Goal: Task Accomplishment & Management: Use online tool/utility

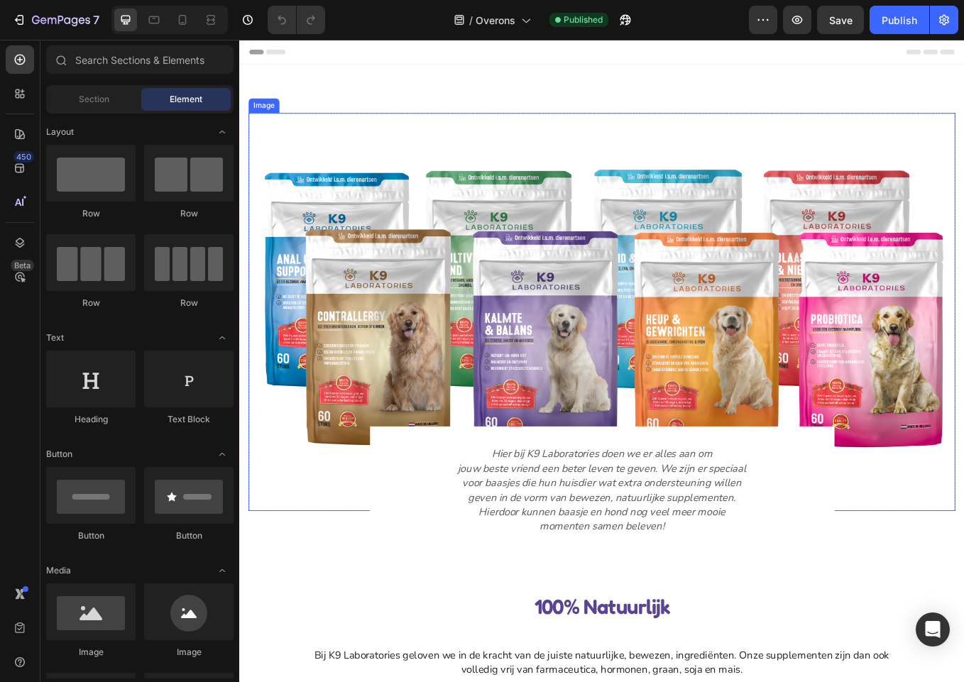
click at [710, 352] on img at bounding box center [665, 360] width 830 height 468
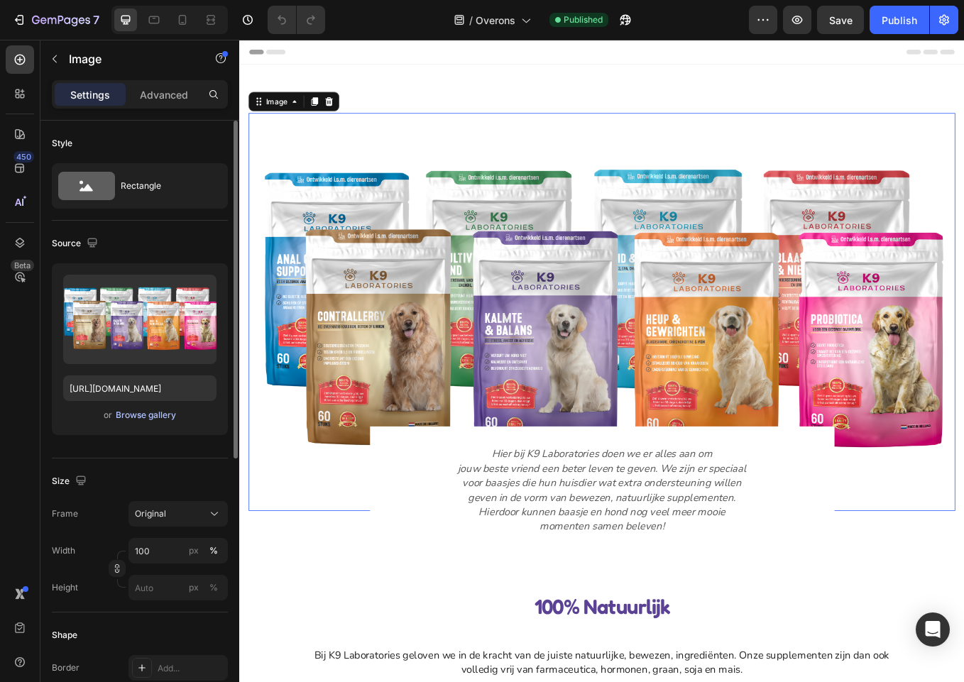
click at [150, 411] on div "Browse gallery" at bounding box center [146, 415] width 60 height 13
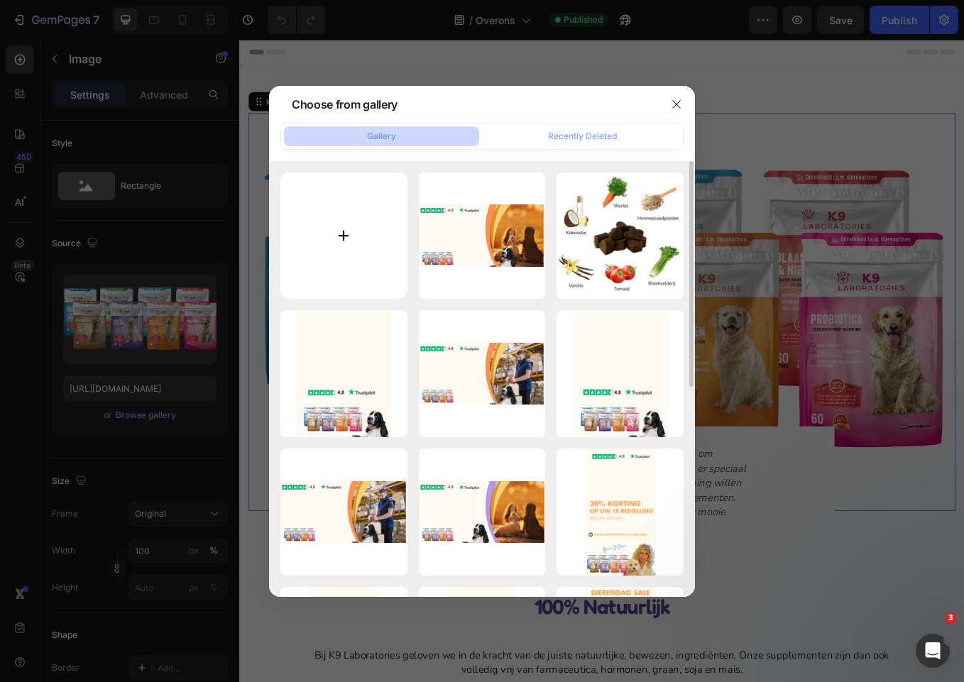
click at [350, 255] on input "file" at bounding box center [343, 235] width 127 height 127
type input "C:\fakepath\collectienw.png"
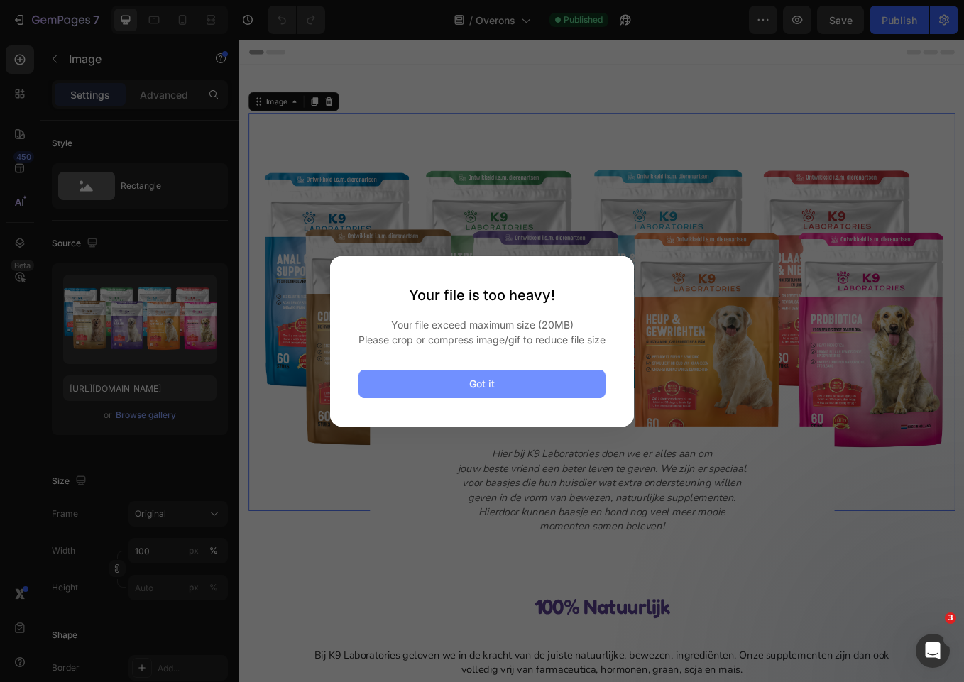
click at [543, 391] on button "Got it" at bounding box center [481, 384] width 247 height 28
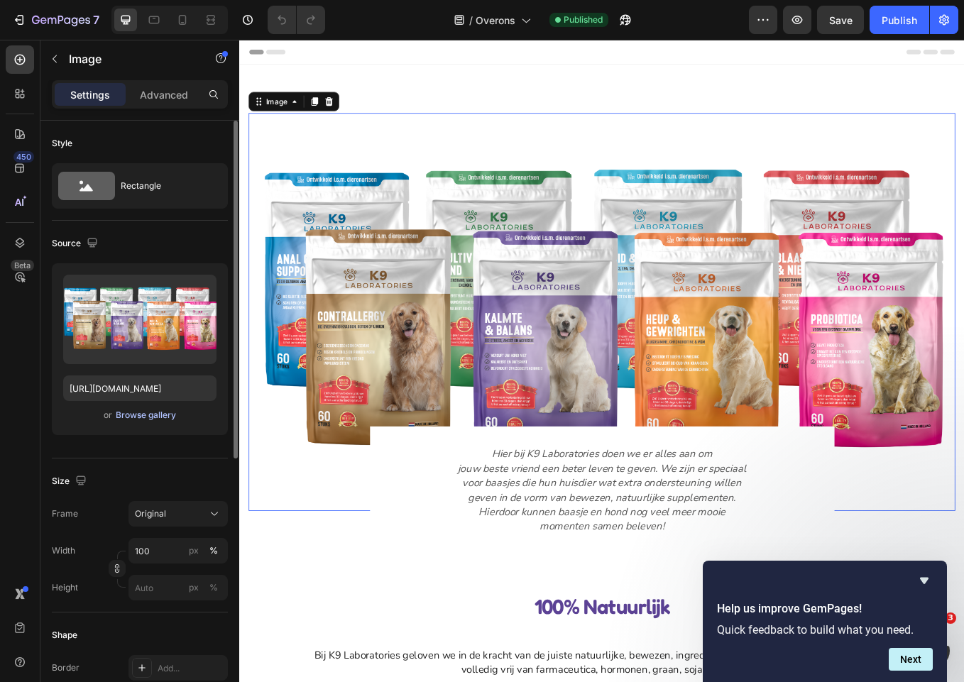
click at [160, 417] on div "Browse gallery" at bounding box center [146, 415] width 60 height 13
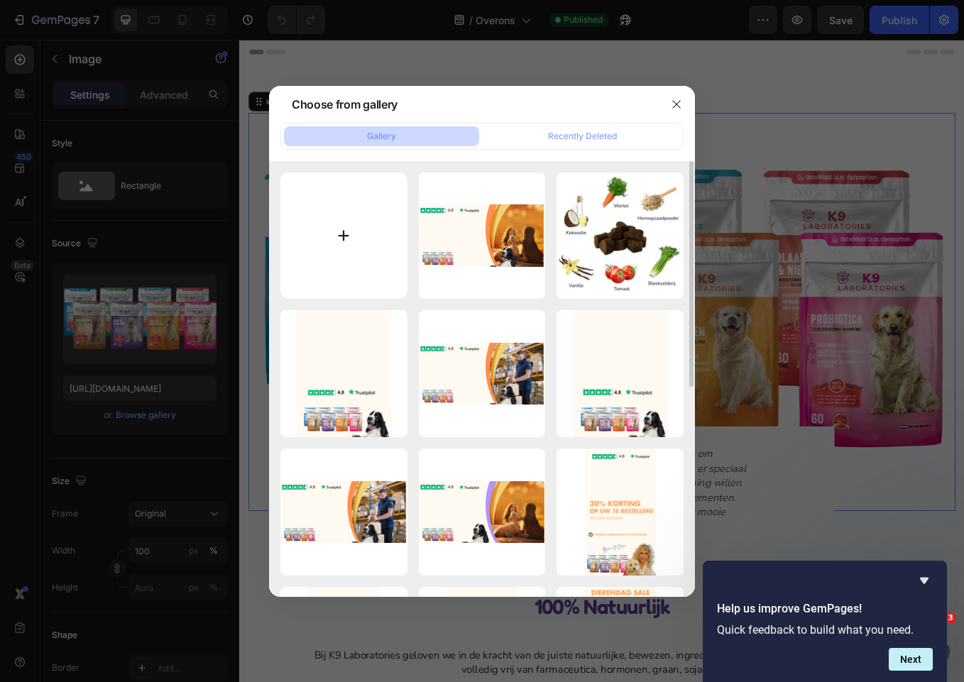
click at [327, 254] on input "file" at bounding box center [343, 235] width 127 height 127
type input "C:\fakepath\unnamed-6.png"
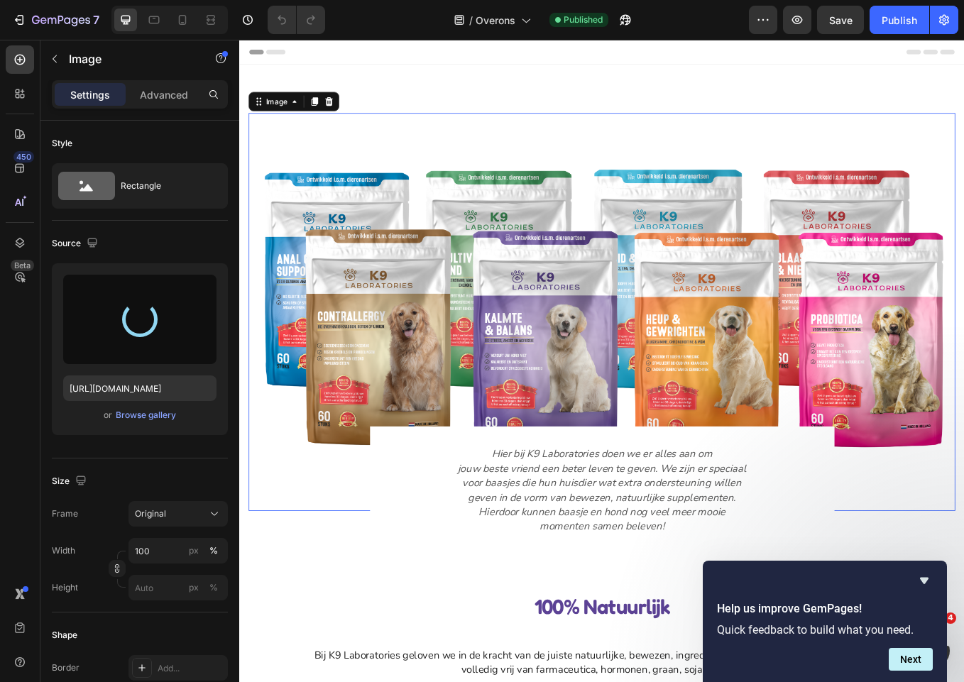
type input "[URL][DOMAIN_NAME]"
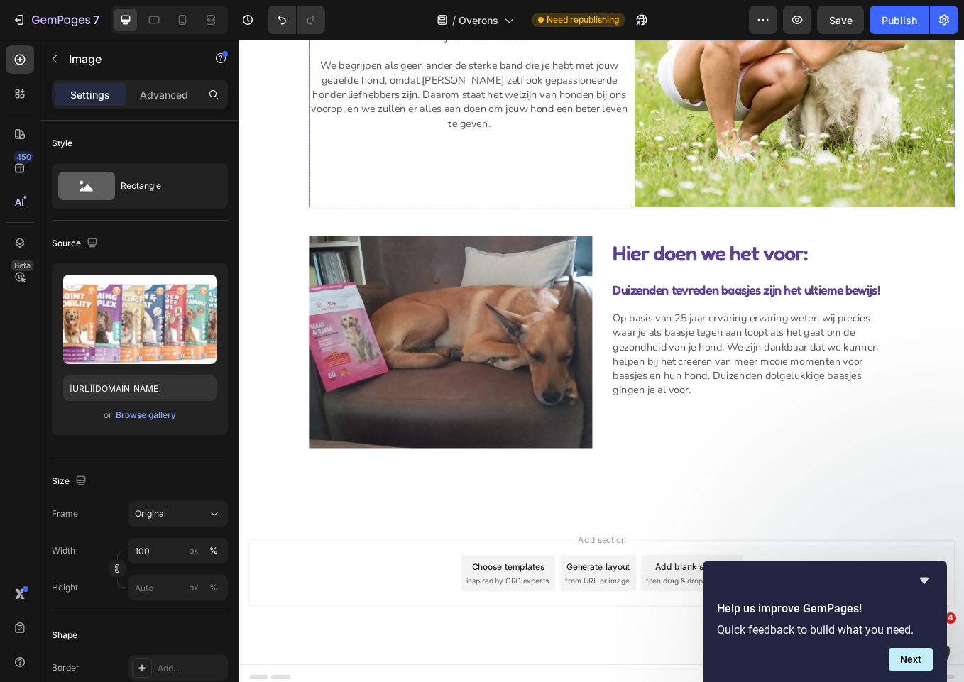
scroll to position [1181, 0]
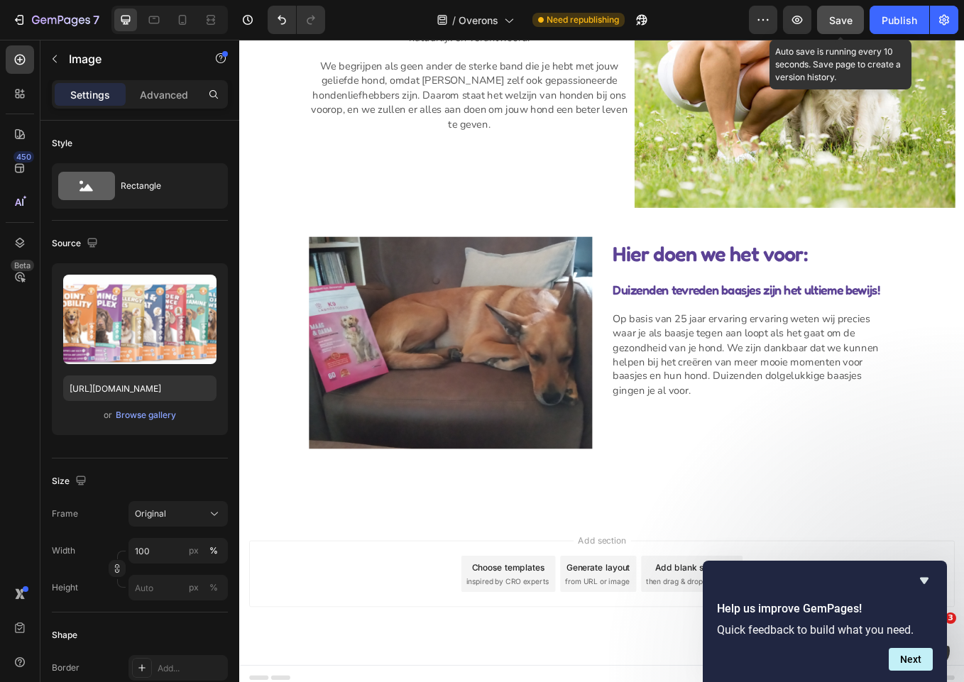
click at [826, 19] on button "Save" at bounding box center [840, 20] width 47 height 28
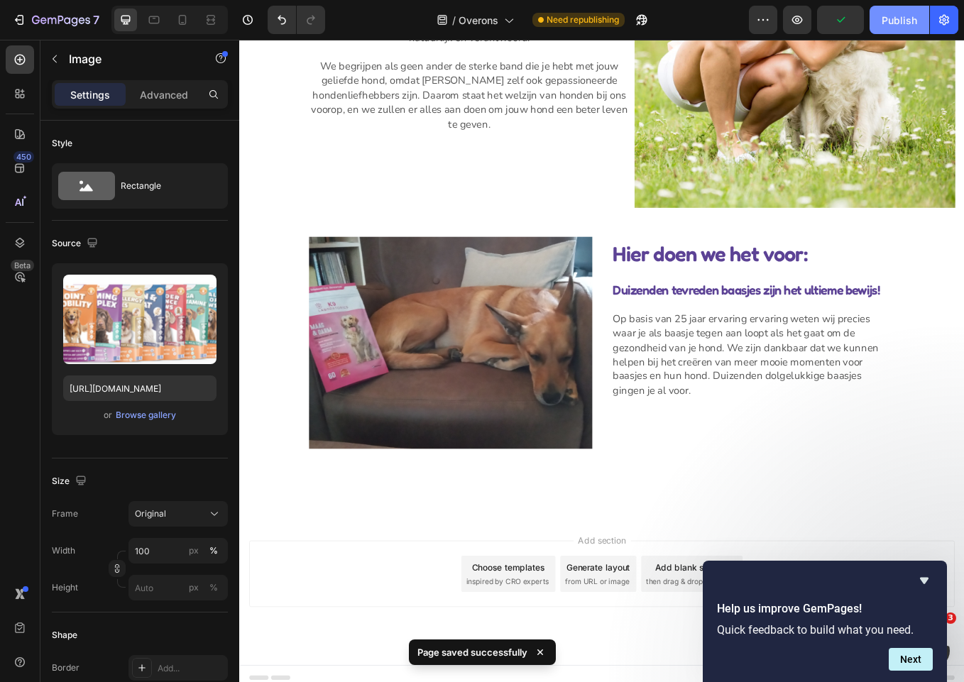
click at [898, 18] on div "Publish" at bounding box center [898, 20] width 35 height 15
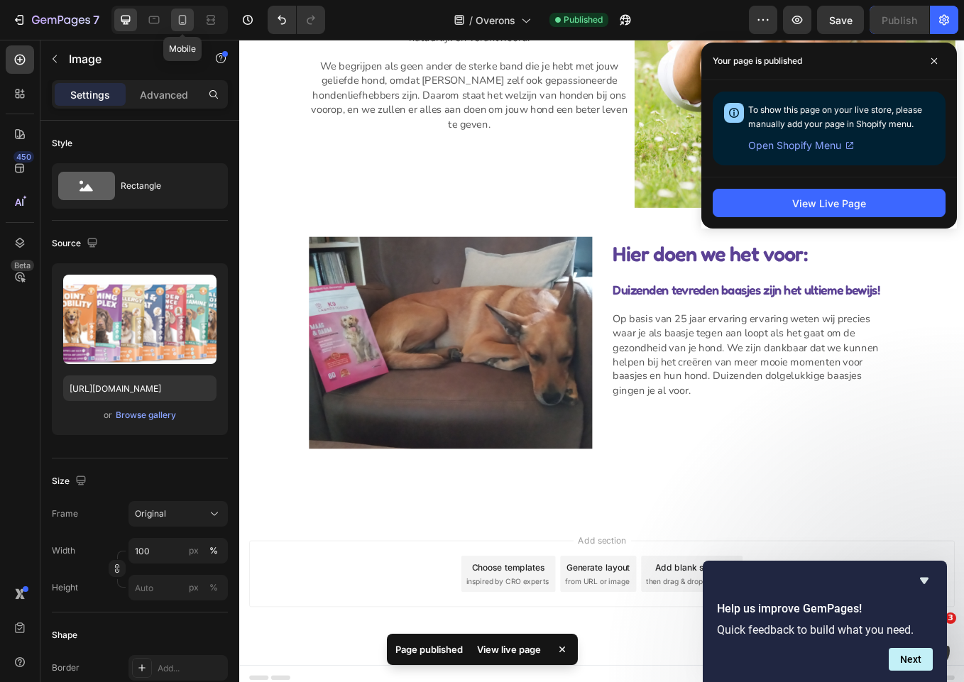
click at [183, 26] on icon at bounding box center [182, 20] width 14 height 14
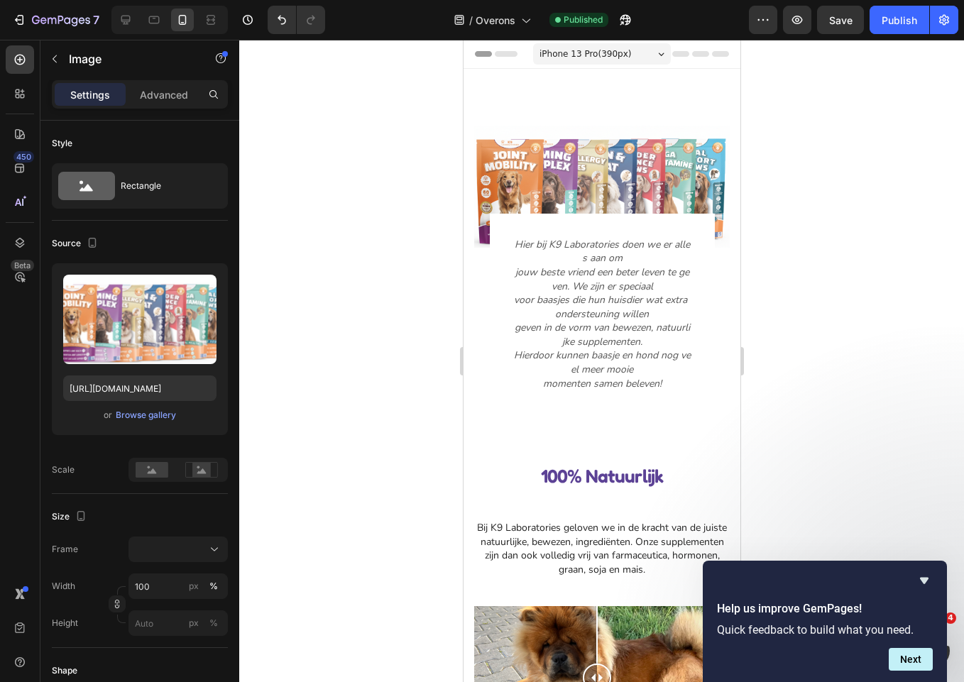
click at [597, 167] on img at bounding box center [600, 187] width 255 height 122
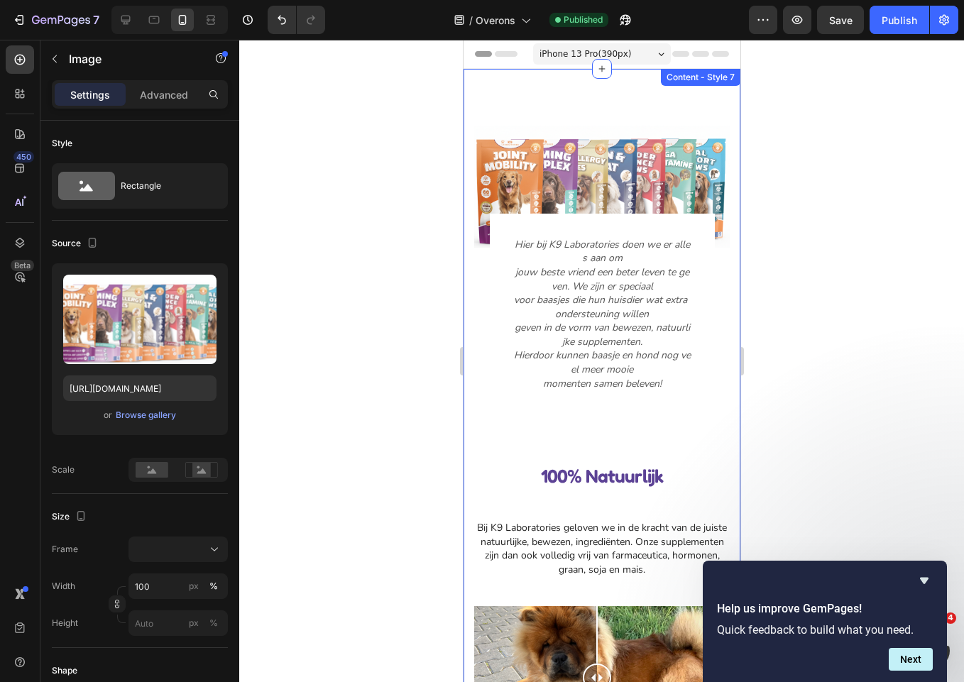
click at [612, 121] on div "Image Hier bij K9 Laboratories doen we er alles aan om jouw beste vriend een be…" at bounding box center [601, 552] width 277 height 967
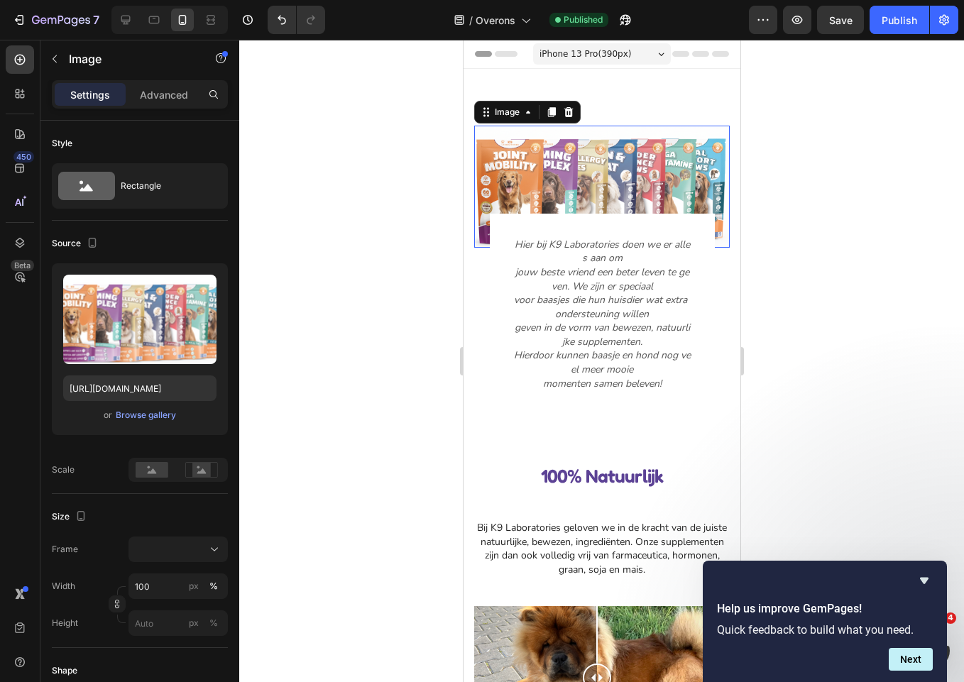
click at [585, 163] on img at bounding box center [600, 187] width 255 height 122
click at [570, 278] on p "jouw beste vriend een beter leven te geven. We zijn er speciaal" at bounding box center [601, 279] width 177 height 28
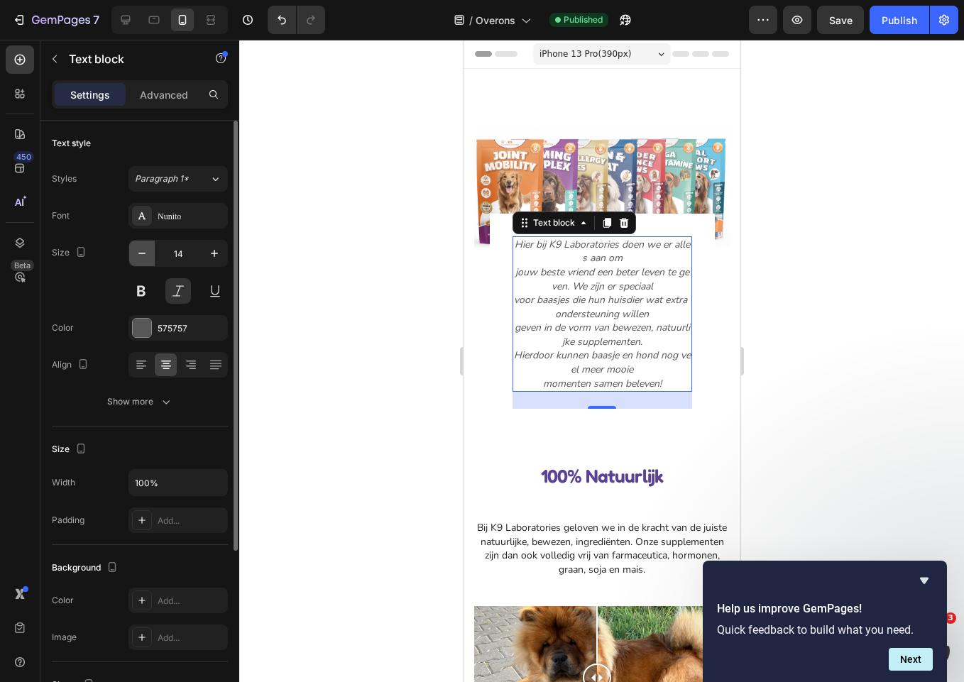
click at [143, 256] on icon "button" at bounding box center [142, 253] width 14 height 14
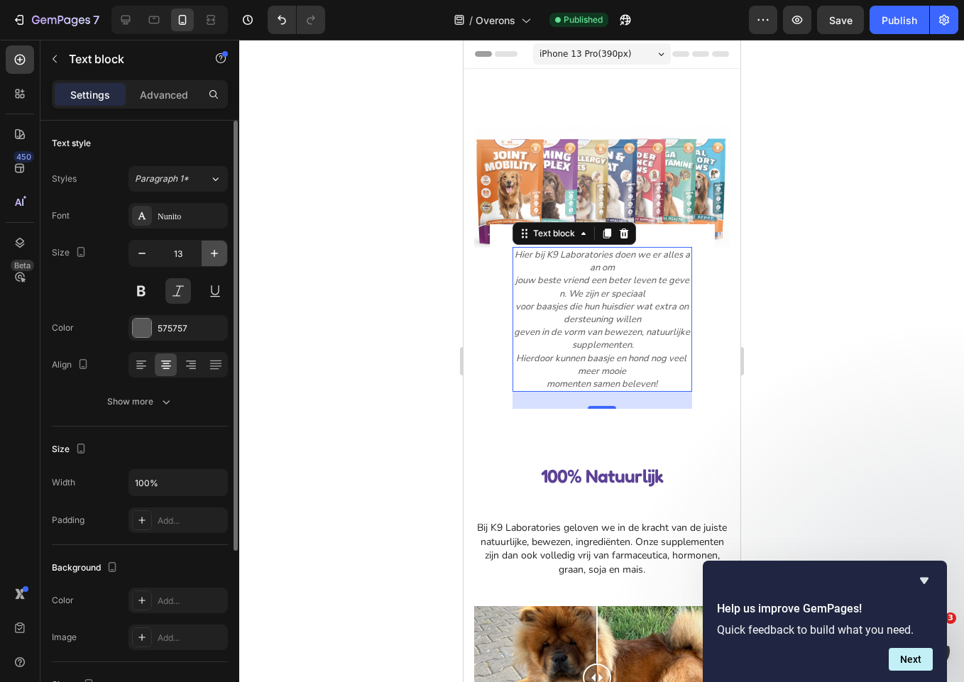
click at [211, 258] on icon "button" at bounding box center [214, 253] width 14 height 14
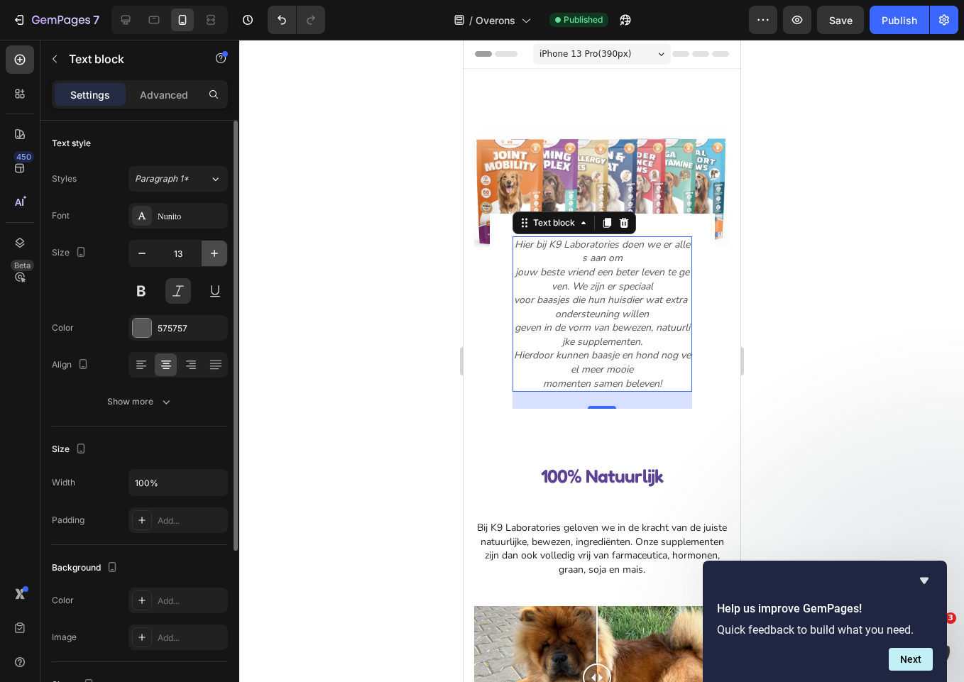
type input "14"
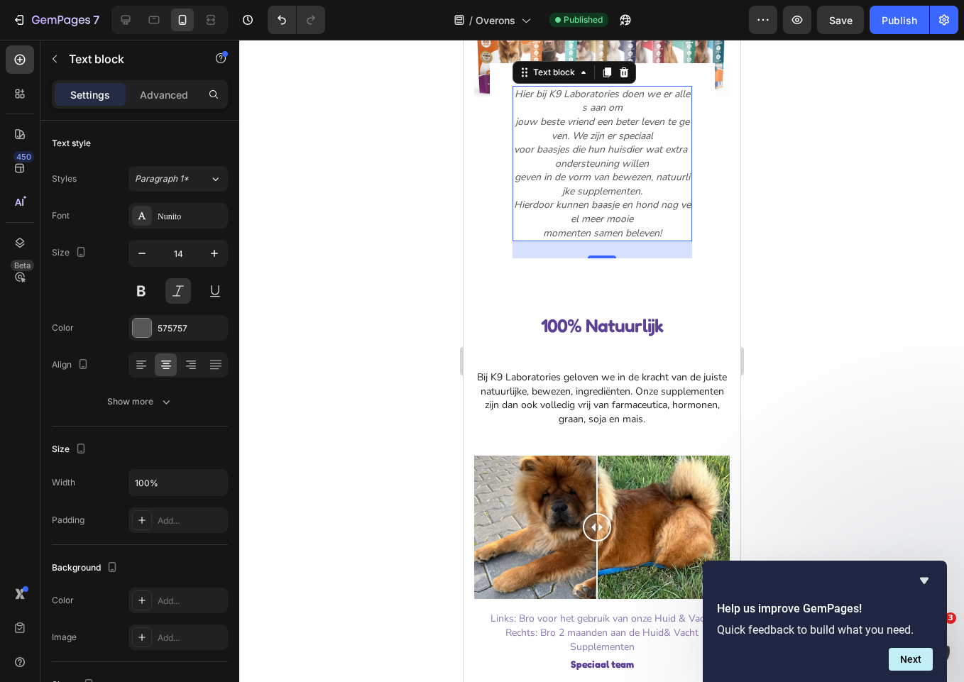
scroll to position [270, 0]
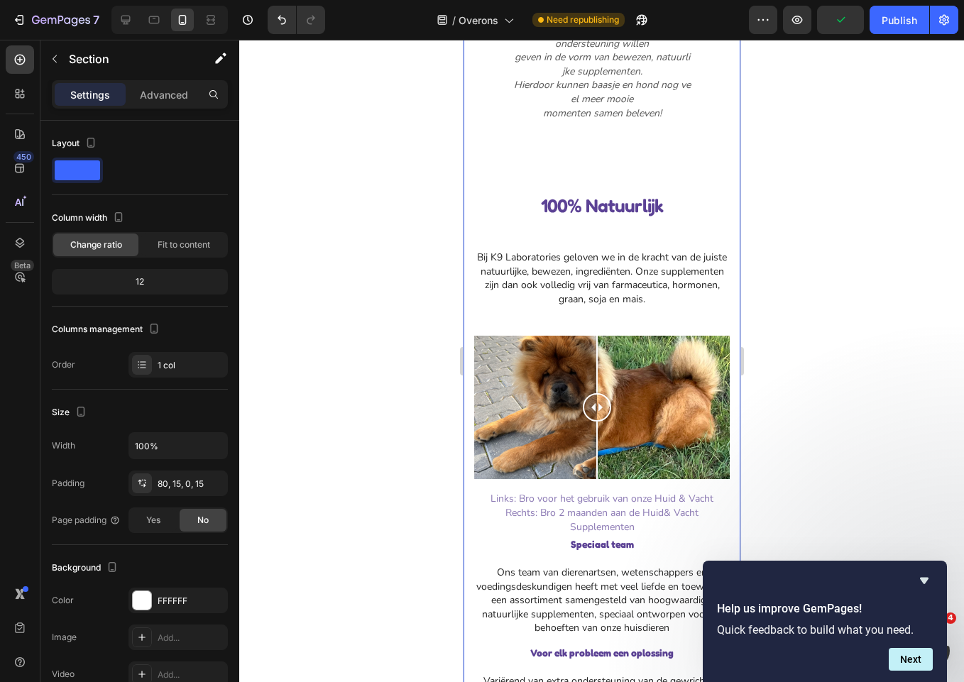
click at [625, 164] on div "Image Hier bij K9 Laboratories doen we er alles aan om jouw beste vriend een be…" at bounding box center [600, 310] width 255 height 910
click at [590, 197] on p "100% Natuurlijk" at bounding box center [601, 206] width 253 height 28
click at [615, 159] on div "Image Hier bij K9 Laboratories doen we er alles aan om jouw beste vriend een be…" at bounding box center [600, 310] width 255 height 910
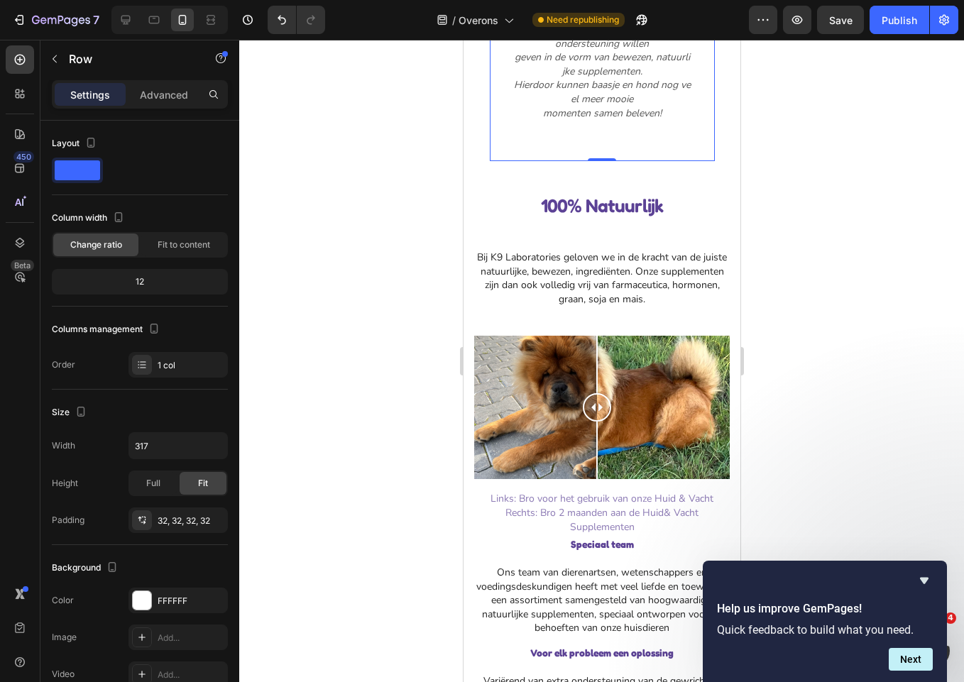
click at [615, 133] on div "Hier bij K9 Laboratories doen we er alles aan om jouw beste vriend een beter le…" at bounding box center [602, 52] width 180 height 173
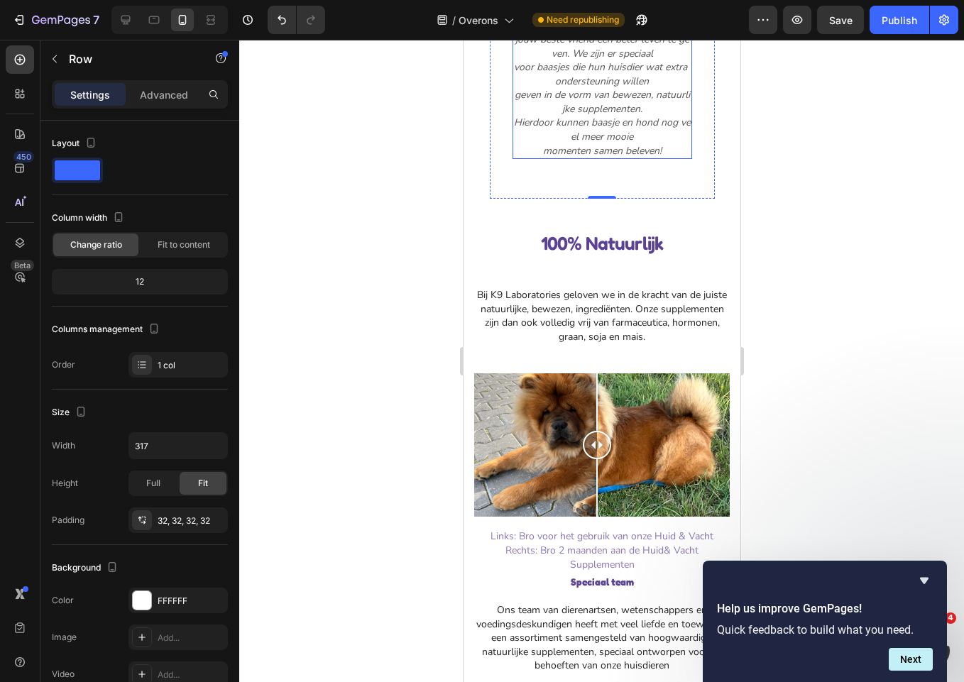
scroll to position [210, 0]
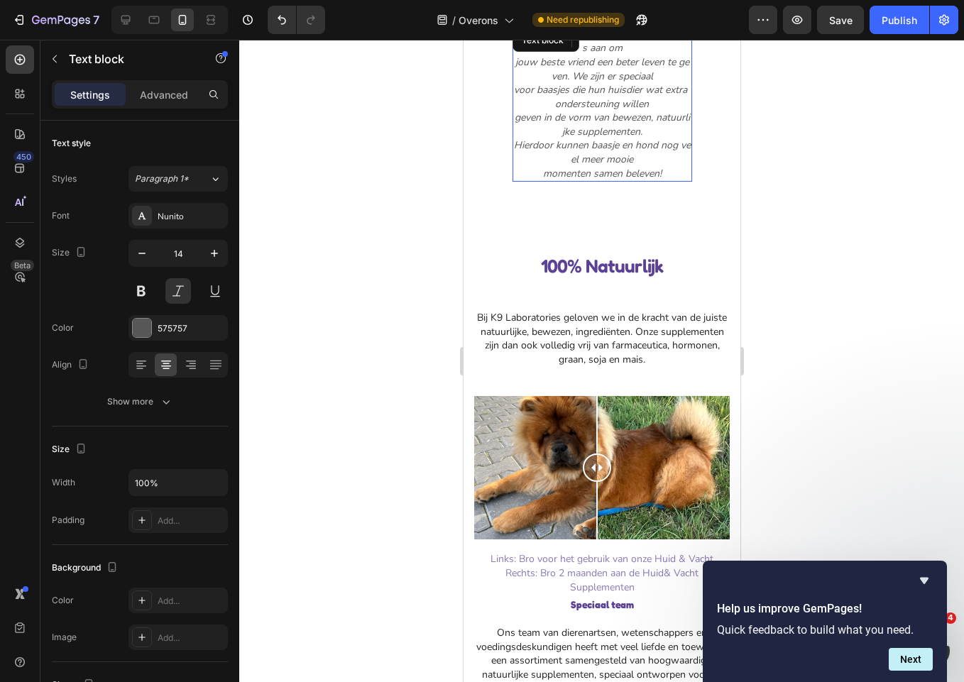
click at [559, 130] on p "geven in de vorm van bewezen, natuurlijke supplementen." at bounding box center [601, 125] width 177 height 28
click at [654, 119] on p "geven in de vorm van bewezen, natuurlijke supplementen." at bounding box center [601, 125] width 177 height 28
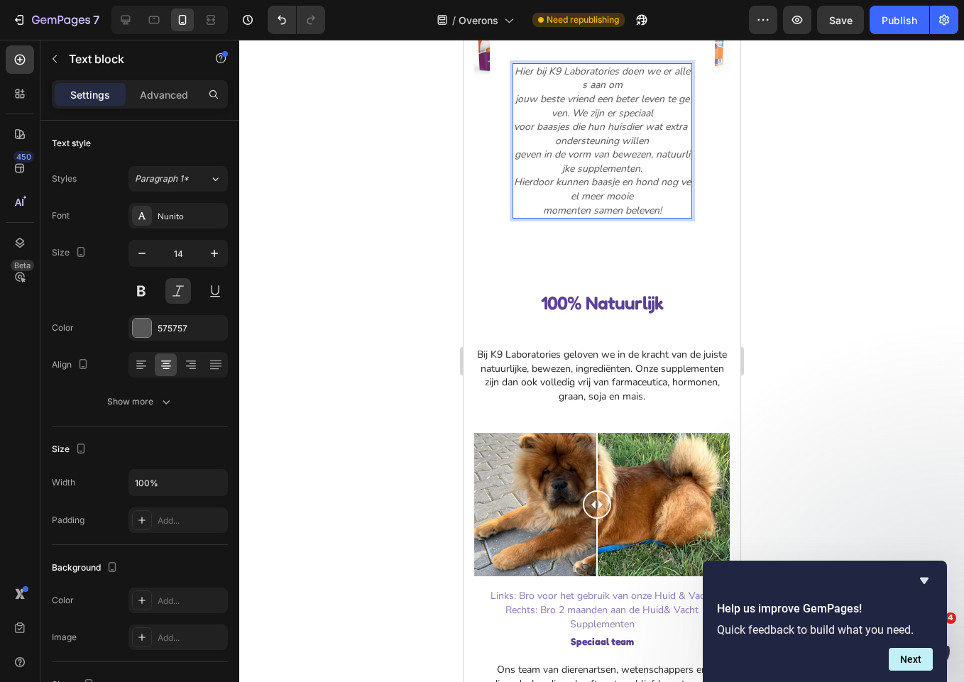
scroll to position [162, 0]
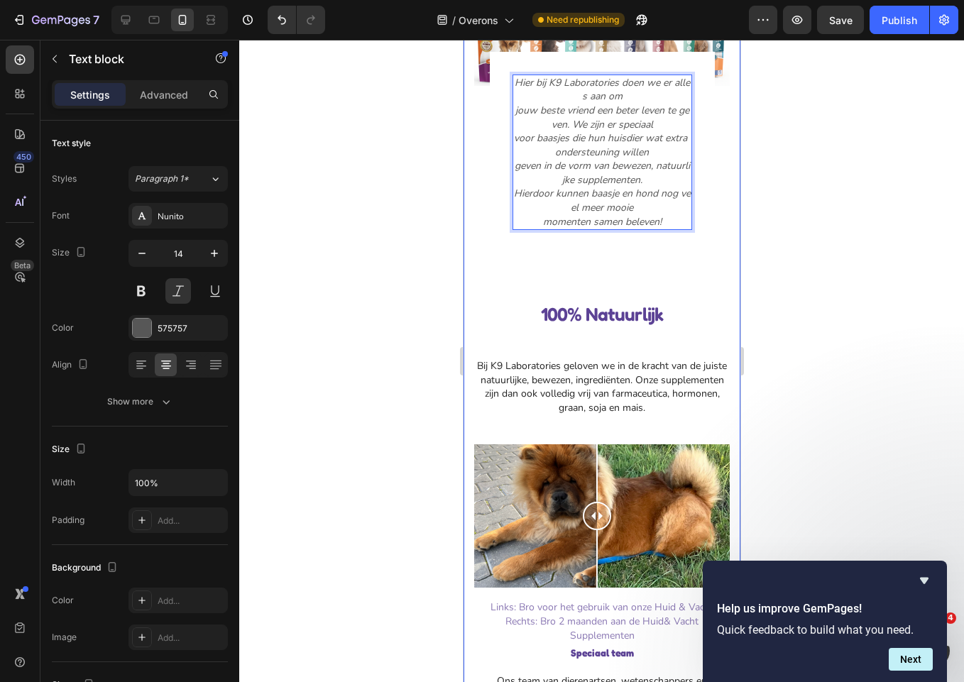
click at [703, 267] on div "Image Hier bij K9 Laboratories doen we er alles aan om jouw beste vriend een be…" at bounding box center [600, 419] width 255 height 910
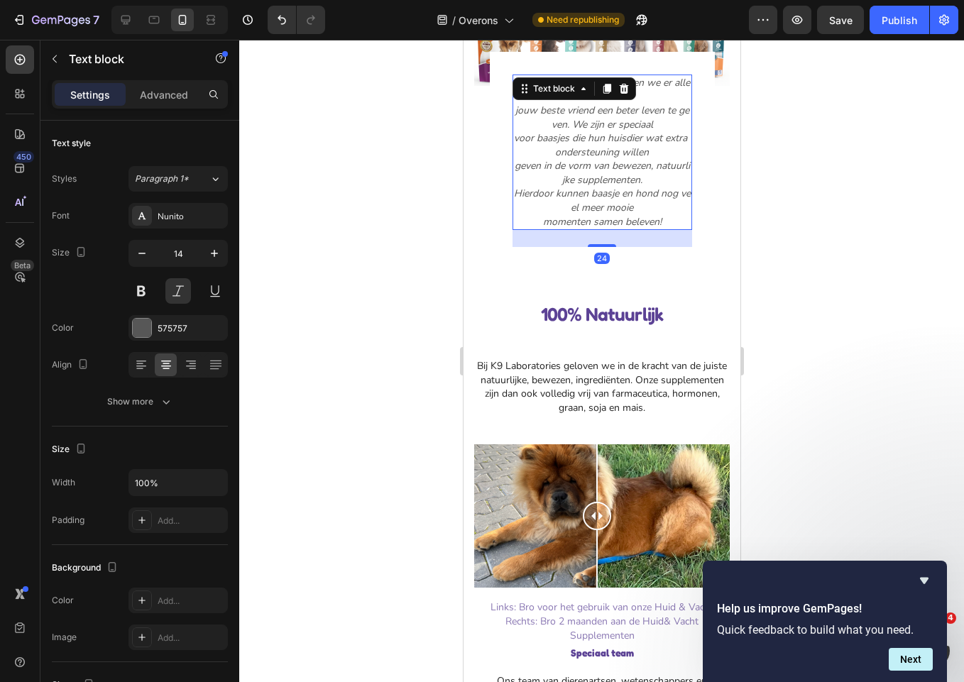
click at [632, 112] on p "jouw beste vriend een beter leven te geven. We zijn er speciaal" at bounding box center [601, 118] width 177 height 28
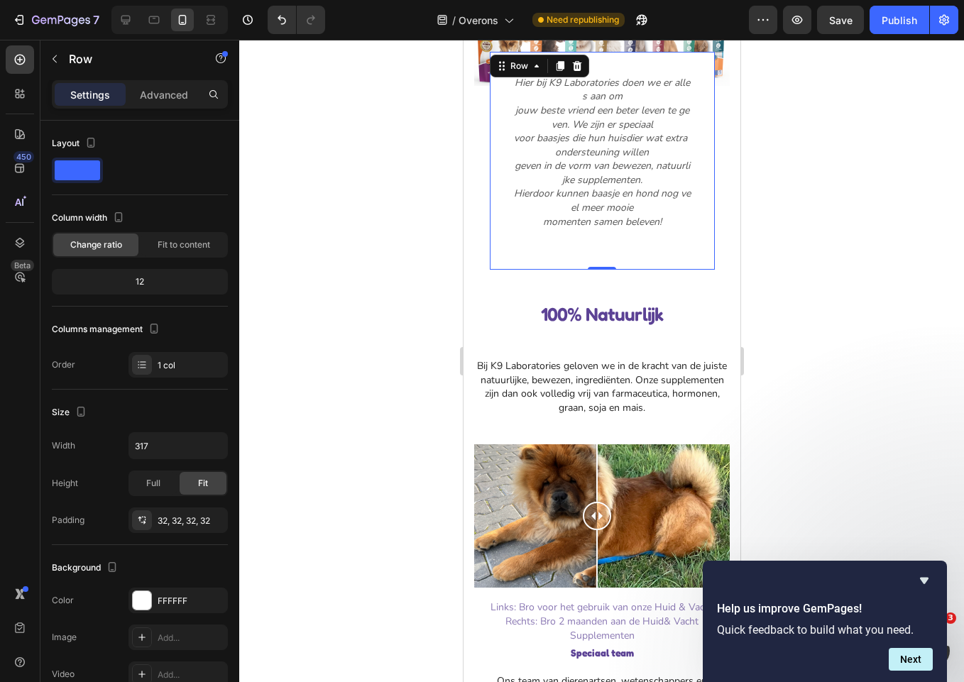
click at [695, 122] on div "Hier bij K9 Laboratories doen we er alles aan om jouw beste vriend een beter le…" at bounding box center [601, 161] width 225 height 219
click at [643, 136] on p "voor baasjes die hun huisdier wat extra ondersteuning willen" at bounding box center [601, 145] width 177 height 28
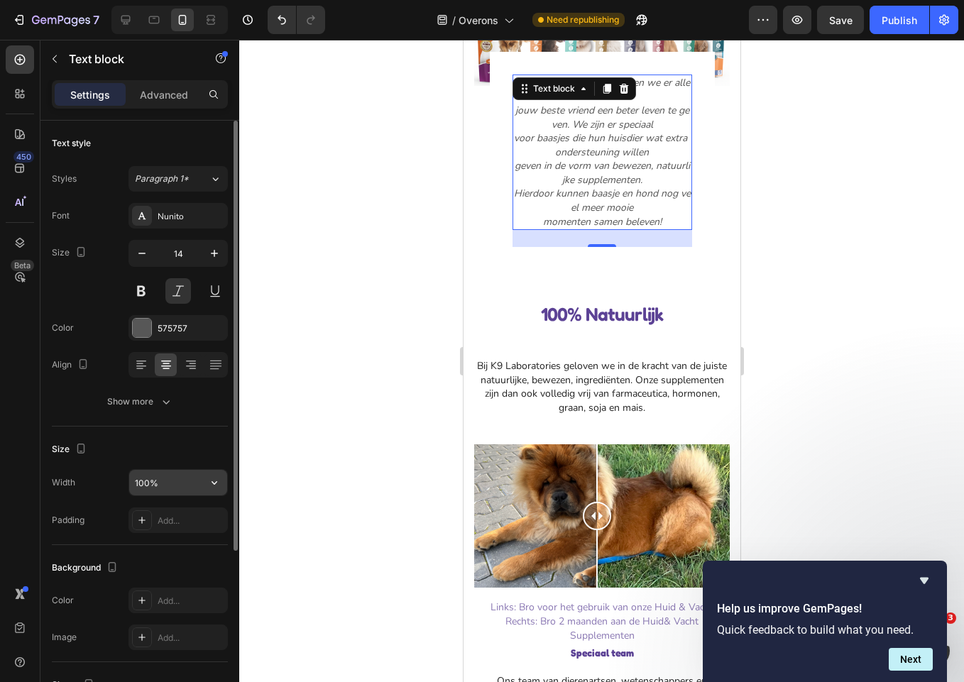
click at [171, 488] on input "100%" at bounding box center [178, 483] width 98 height 26
click at [211, 485] on icon "button" at bounding box center [214, 483] width 14 height 14
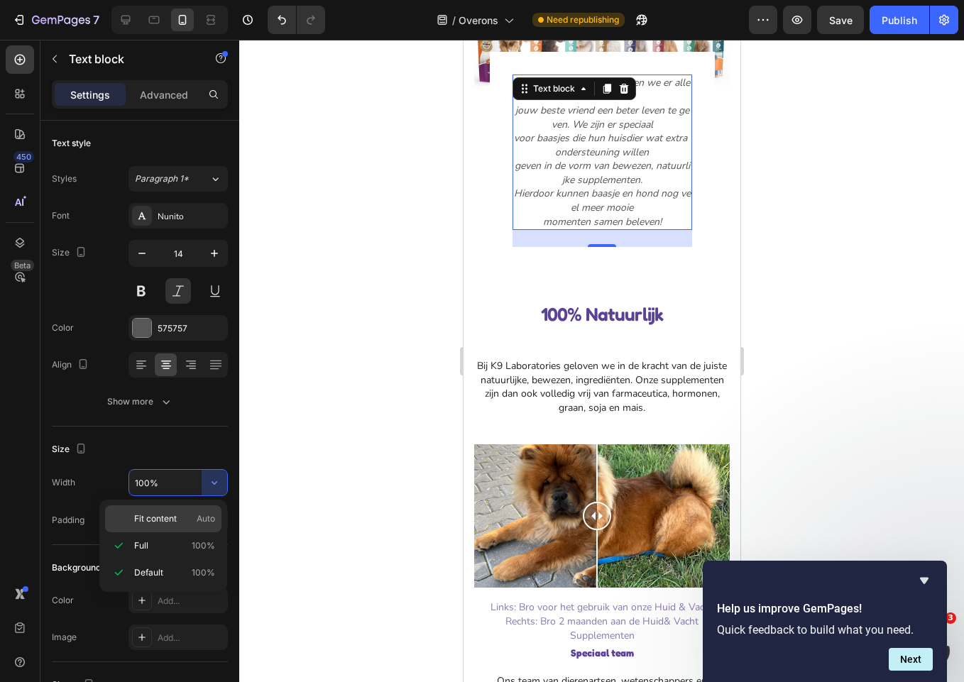
click at [160, 522] on span "Fit content" at bounding box center [155, 518] width 43 height 13
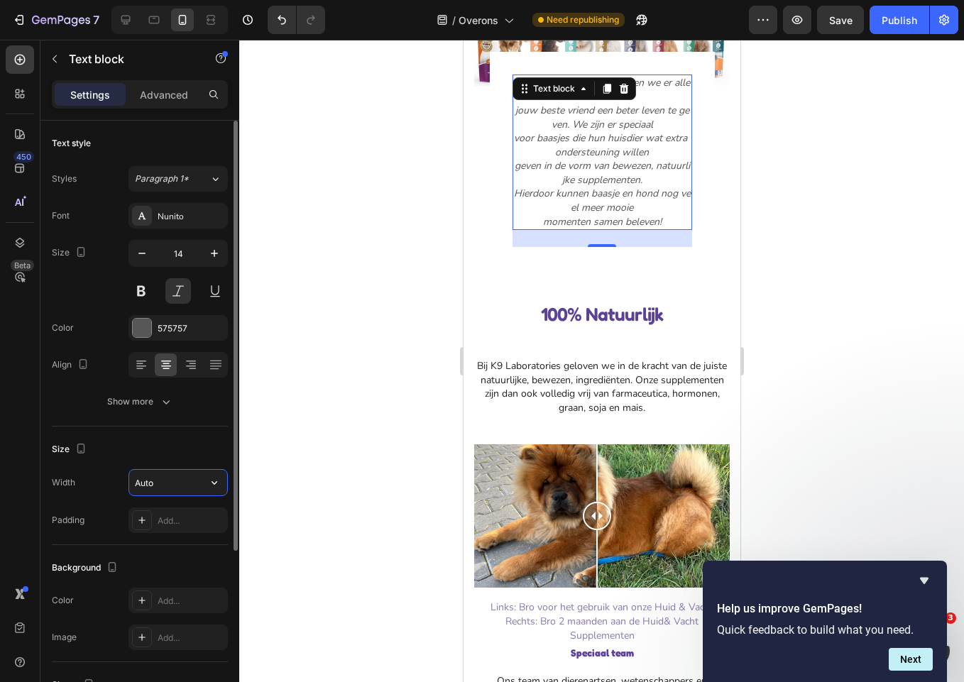
click at [160, 483] on input "Auto" at bounding box center [178, 483] width 98 height 26
click at [182, 484] on input "Auto" at bounding box center [178, 483] width 98 height 26
click at [209, 483] on icon "button" at bounding box center [214, 483] width 14 height 14
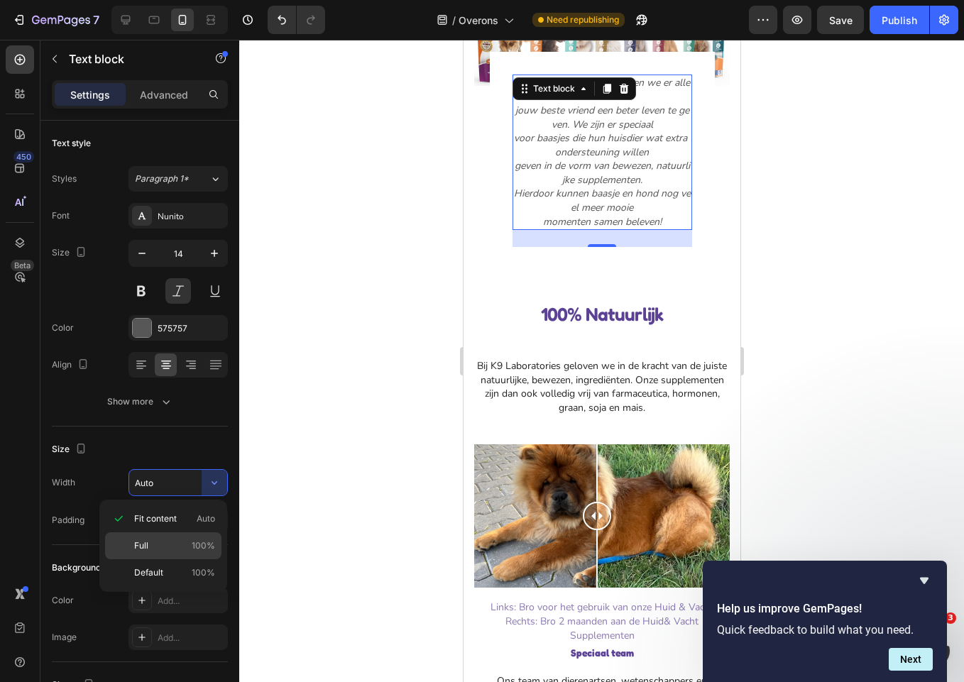
click at [160, 542] on p "Full 100%" at bounding box center [174, 545] width 81 height 13
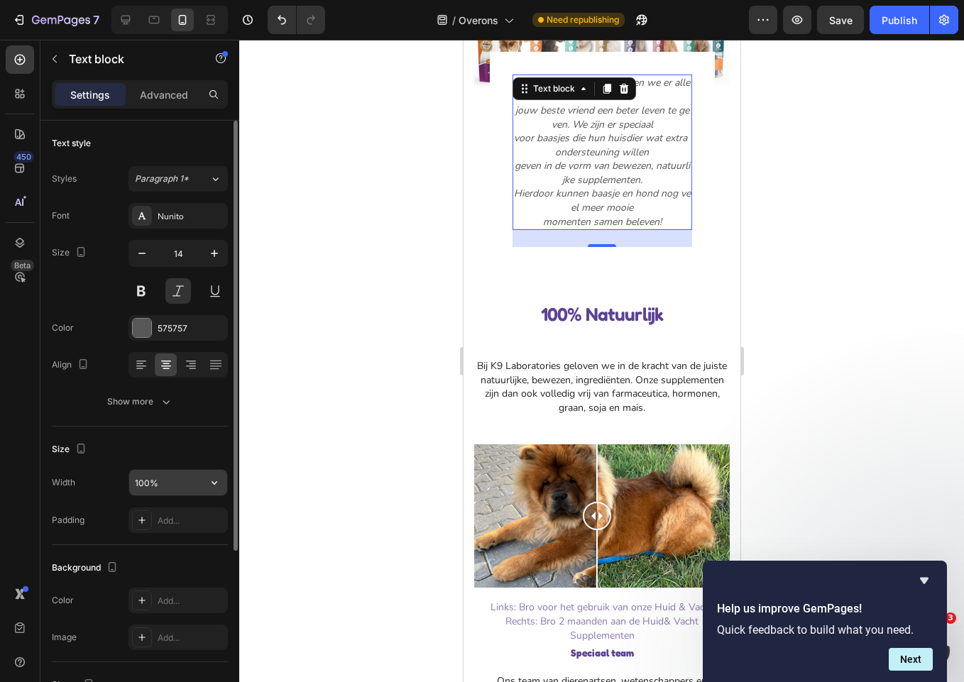
click at [143, 482] on input "100%" at bounding box center [178, 483] width 98 height 26
type input "120%"
click at [308, 441] on div at bounding box center [601, 361] width 725 height 642
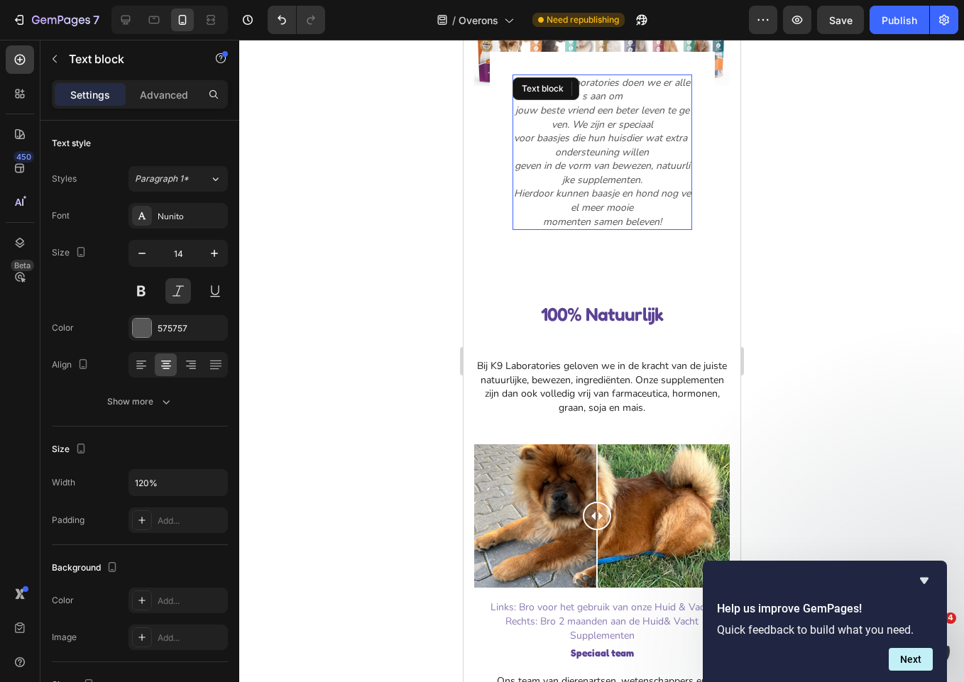
click at [661, 85] on p "Hier bij K9 Laboratories doen we er alles aan om" at bounding box center [601, 90] width 177 height 28
click at [678, 82] on p "Hier bij K9 Laboratories doen we er alles aan om" at bounding box center [601, 90] width 177 height 28
click at [665, 82] on p "Hier bij K9 Laboratories doen we er alles aan om" at bounding box center [601, 90] width 177 height 28
click at [639, 143] on p "voor baasjes die hun huisdier wat extra ondersteuning willen" at bounding box center [601, 145] width 177 height 28
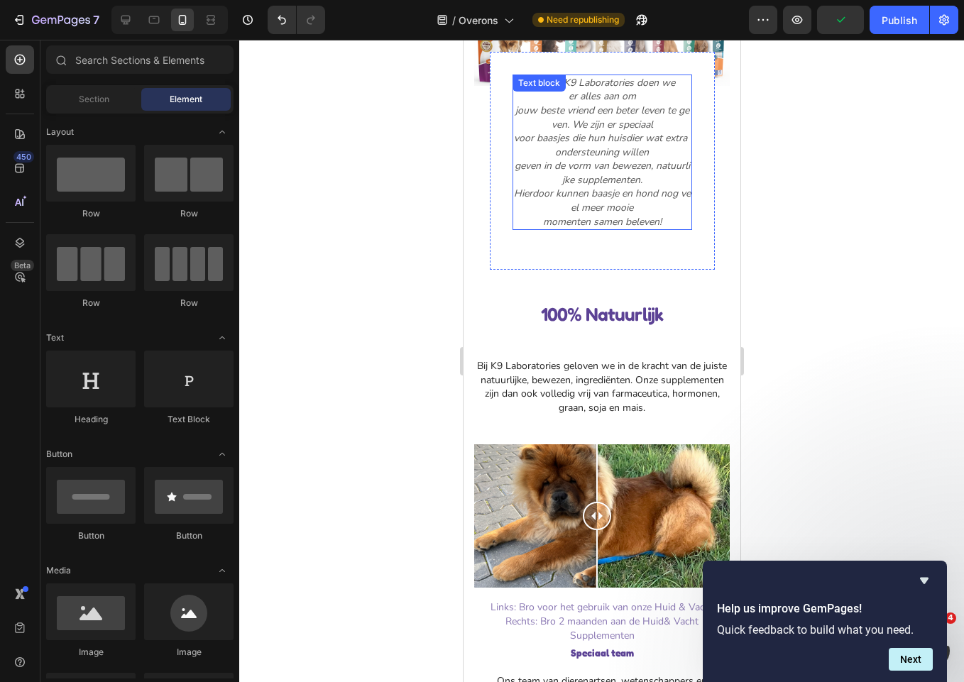
click at [665, 111] on p "jouw beste vriend een beter leven te geven. We zijn er speciaal" at bounding box center [601, 118] width 177 height 28
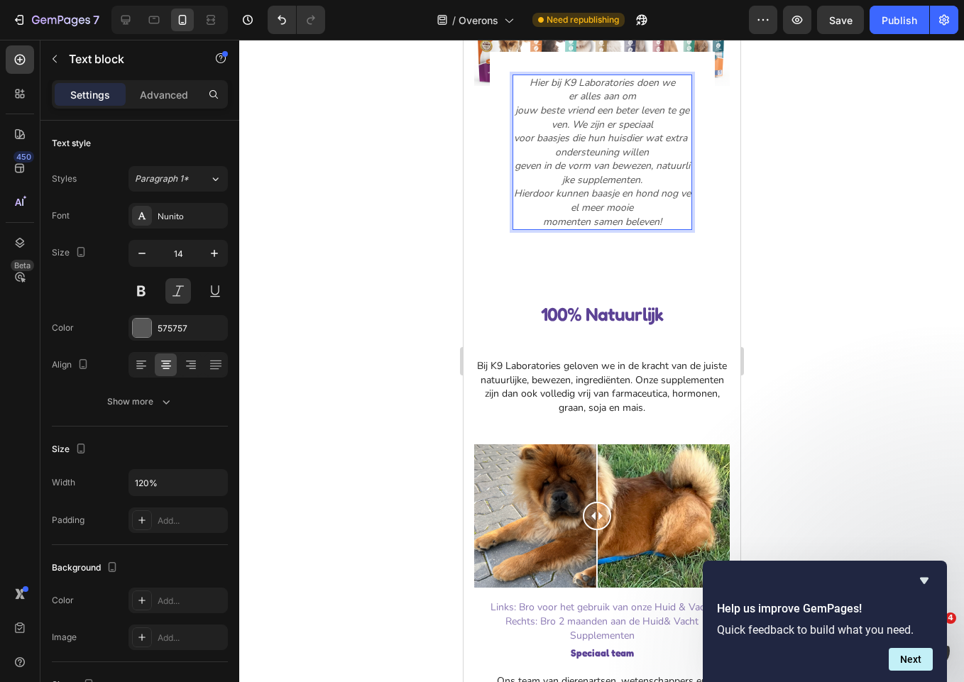
click at [669, 109] on p "jouw beste vriend een beter leven te geven. We zijn er speciaal" at bounding box center [601, 118] width 177 height 28
click at [664, 111] on p "jouw beste vriend een beter leven te geven. We zijn er speciaal" at bounding box center [601, 118] width 177 height 28
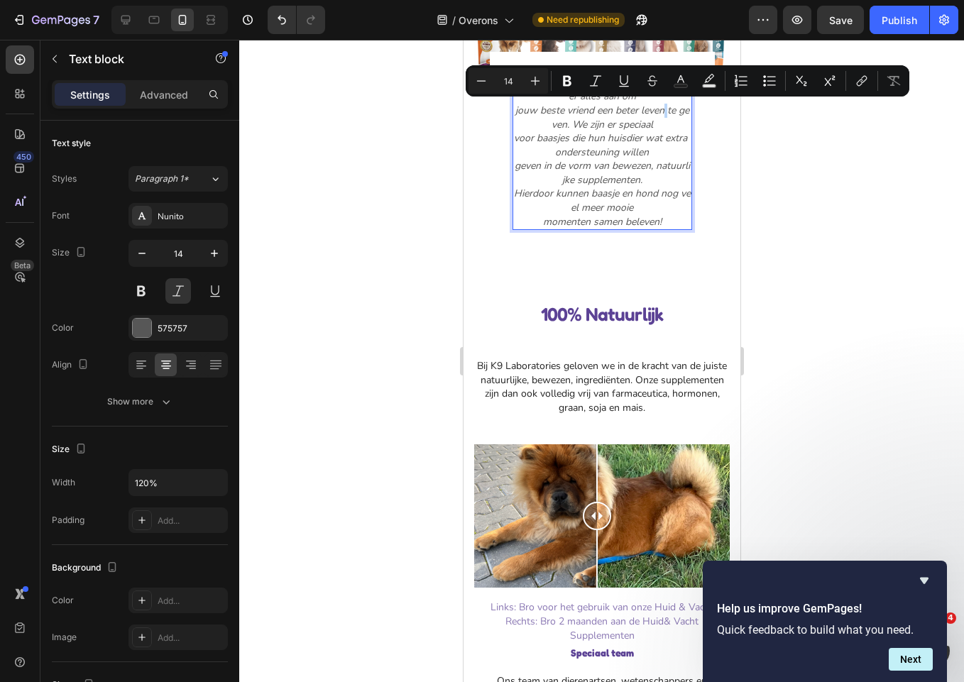
click at [664, 111] on p "jouw beste vriend een beter leven te geven. We zijn er speciaal" at bounding box center [601, 118] width 177 height 28
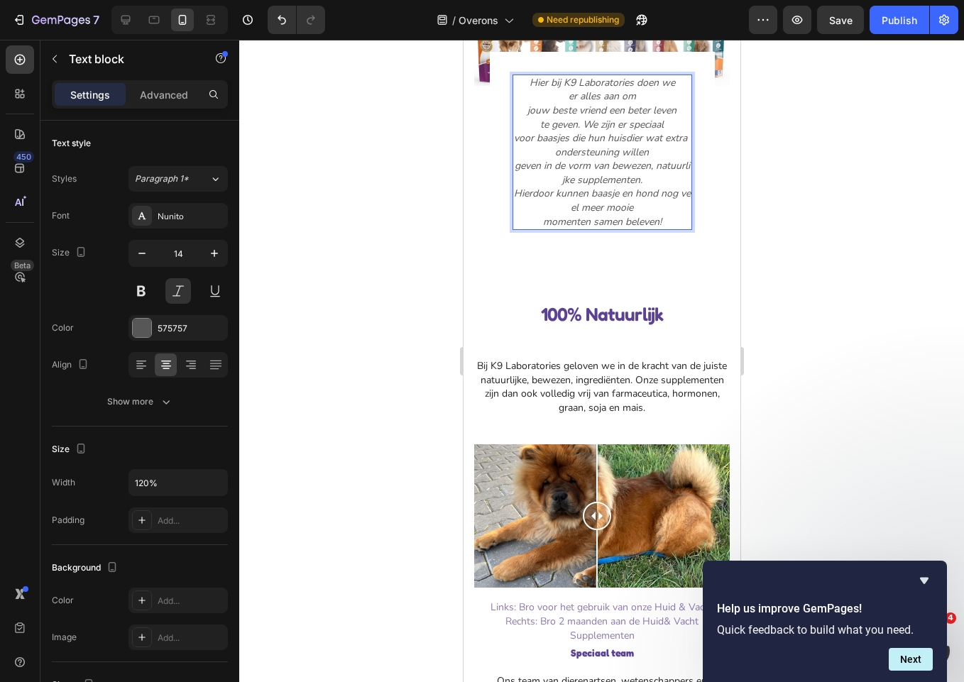
click at [577, 123] on p "te geven. We zijn er speciaal" at bounding box center [601, 125] width 177 height 14
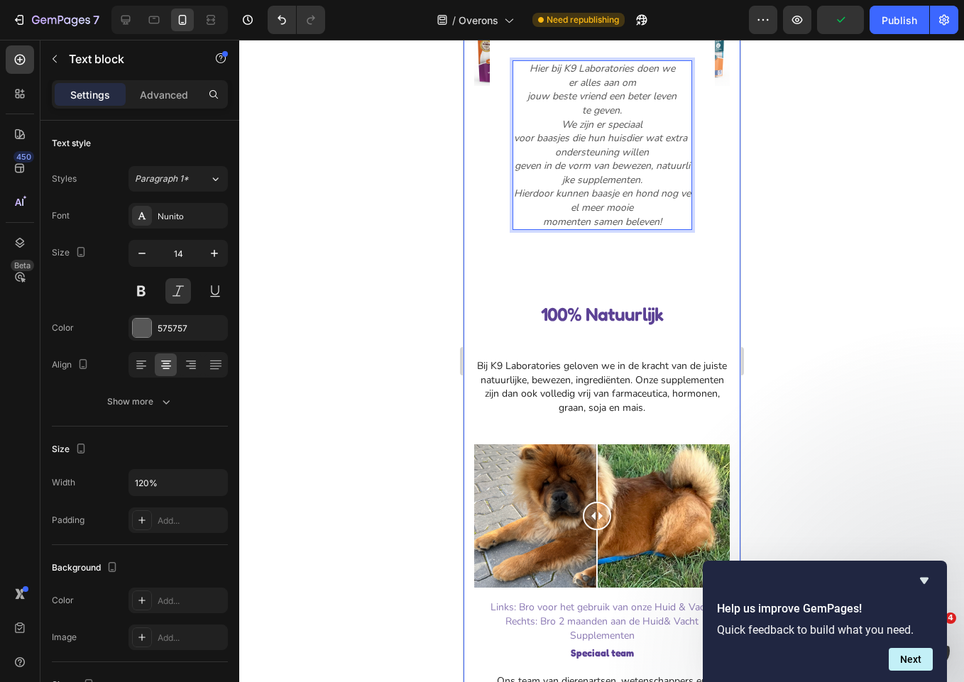
click at [688, 273] on div "Image Hier bij K9 Laboratories doen we er alles aan om jouw beste vriend een be…" at bounding box center [600, 419] width 255 height 910
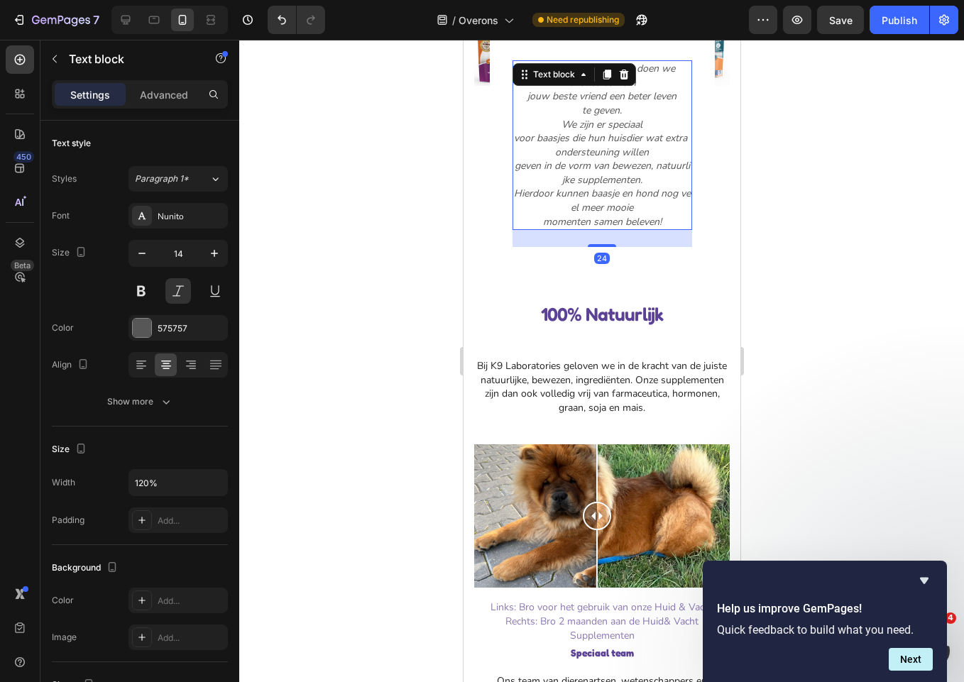
click at [676, 194] on p "Hierdoor kunnen baasje en hond nog veel meer mooie" at bounding box center [601, 201] width 177 height 28
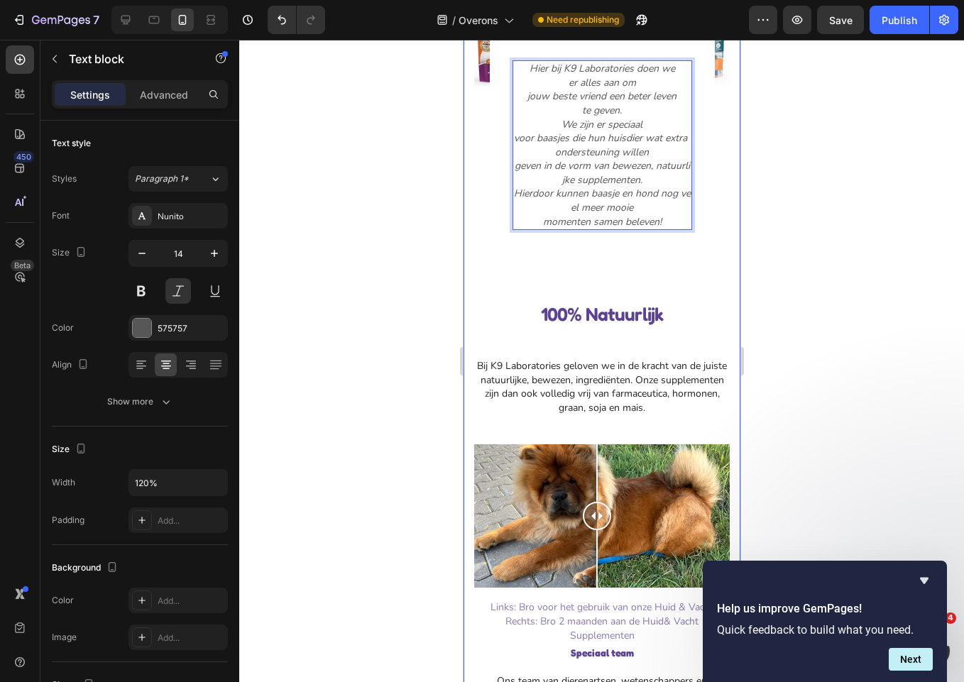
click at [650, 272] on div "Image Hier bij K9 Laboratories doen we er alles aan om jouw beste vriend een be…" at bounding box center [600, 419] width 255 height 910
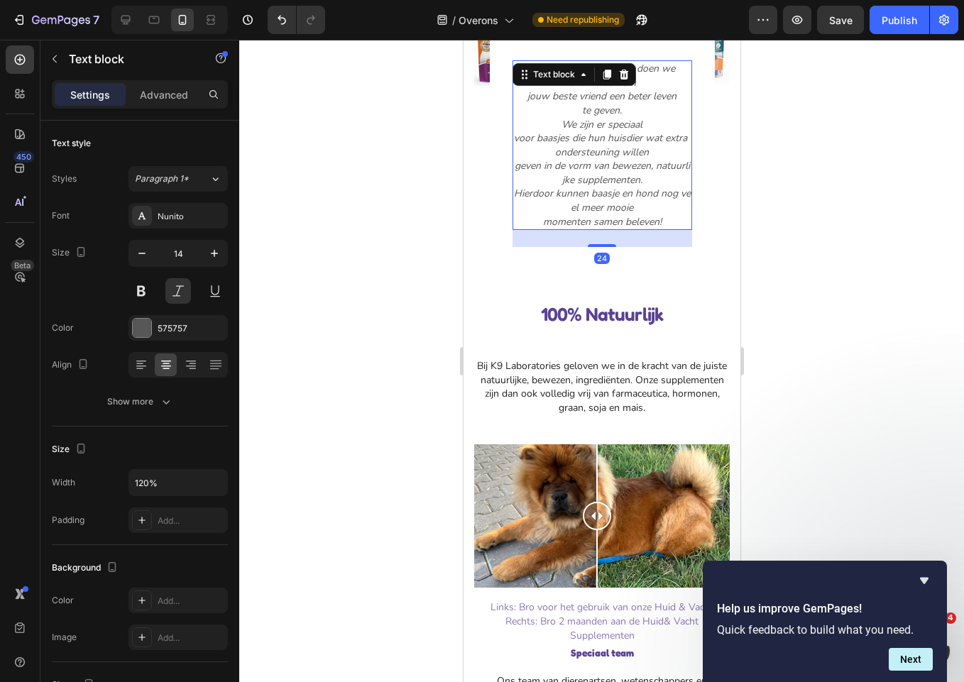
click at [678, 194] on p "Hierdoor kunnen baasje en hond nog veel meer mooie" at bounding box center [601, 201] width 177 height 28
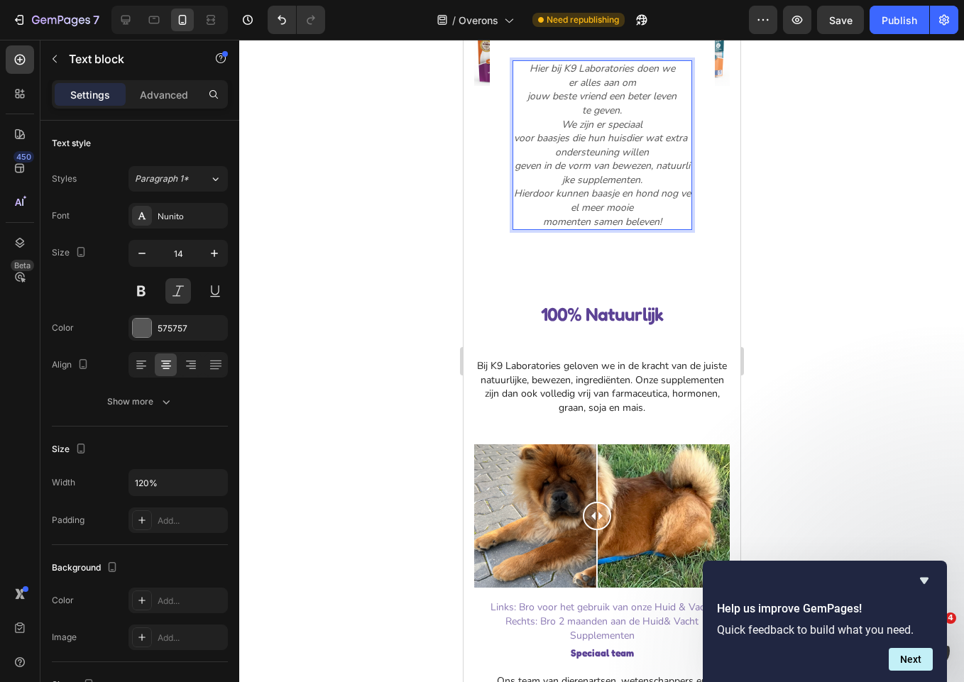
click at [674, 194] on p "Hierdoor kunnen baasje en hond nog veel meer mooie" at bounding box center [601, 201] width 177 height 28
click at [663, 190] on p "Hierdoor kunnen baasje en hond nog veel meer mooie" at bounding box center [601, 201] width 177 height 28
click at [659, 194] on p "Hierdoor kunnen baasje en hond nog veel meer mooie" at bounding box center [601, 201] width 177 height 28
click at [647, 268] on div "Image Hier bij K9 Laboratories doen we er alles aan om jouw beste vriend een be…" at bounding box center [600, 419] width 255 height 910
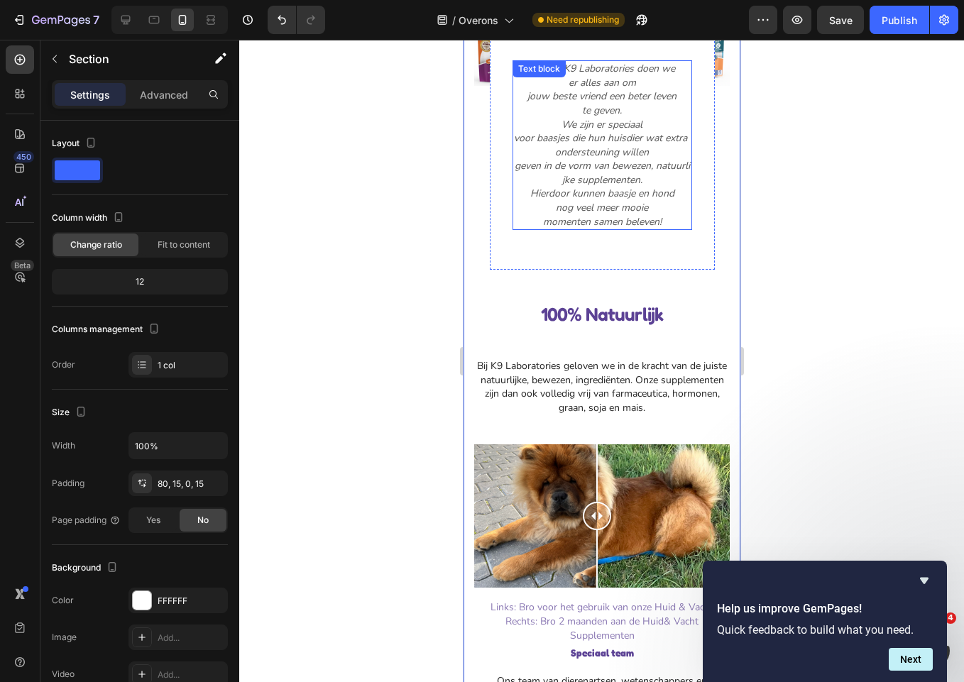
click at [652, 163] on p "geven in de vorm van bewezen, natuurlijke supplementen." at bounding box center [601, 173] width 177 height 28
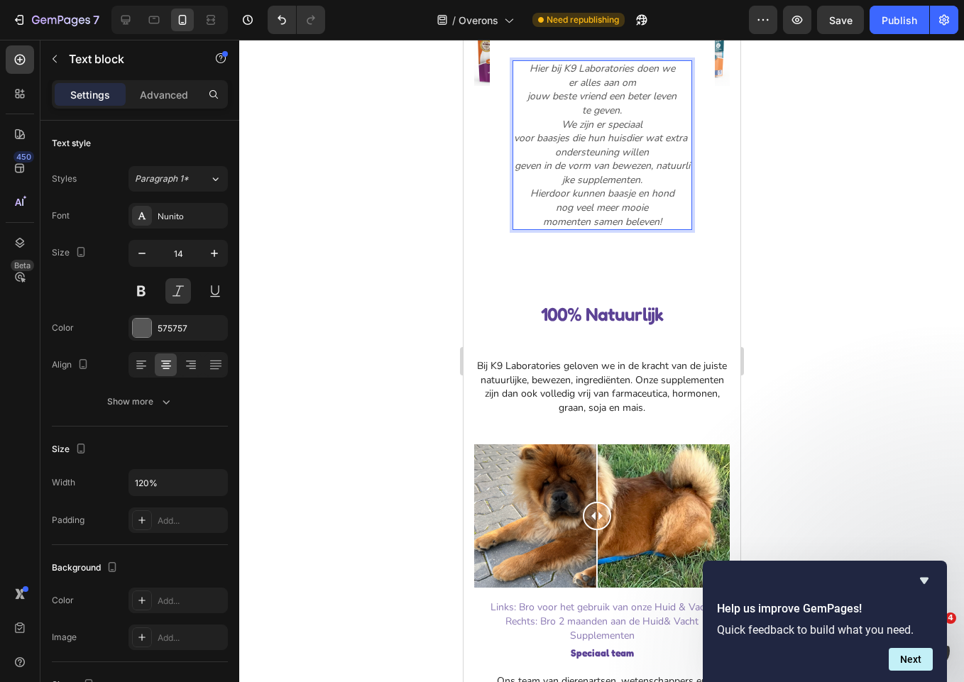
click at [539, 176] on p "geven in de vorm van bewezen, natuurlijke supplementen." at bounding box center [601, 173] width 177 height 28
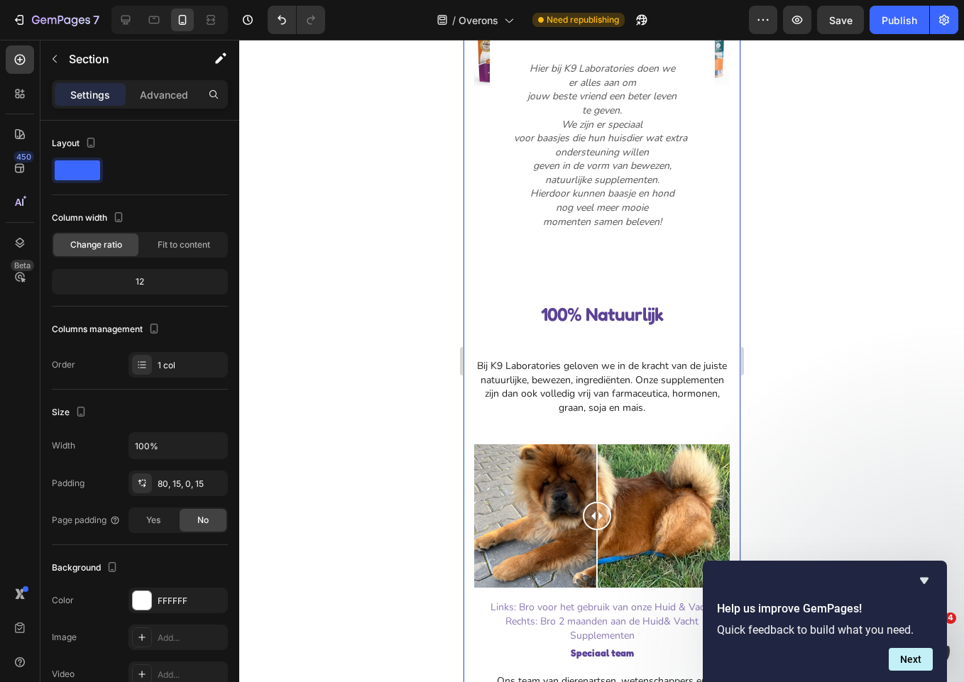
click at [645, 286] on div "Image Hier bij K9 Laboratories doen we er alles aan om jouw beste vriend een be…" at bounding box center [600, 419] width 255 height 910
click at [652, 270] on div "Image Hier bij K9 Laboratories doen we er alles aan om jouw beste vriend een be…" at bounding box center [600, 419] width 255 height 910
click at [708, 265] on div "Image Hier bij K9 Laboratories doen we er alles aan om jouw beste vriend een be…" at bounding box center [600, 419] width 255 height 910
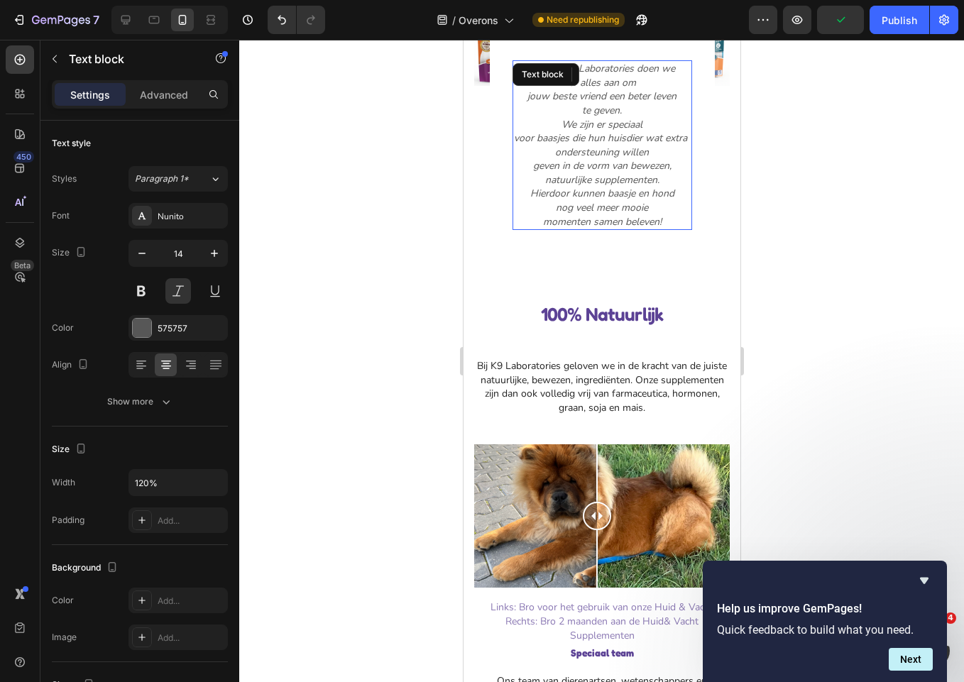
click at [680, 224] on div "Hier bij K9 Laboratories doen we er alles aan om jouw beste vriend een beter le…" at bounding box center [602, 145] width 180 height 170
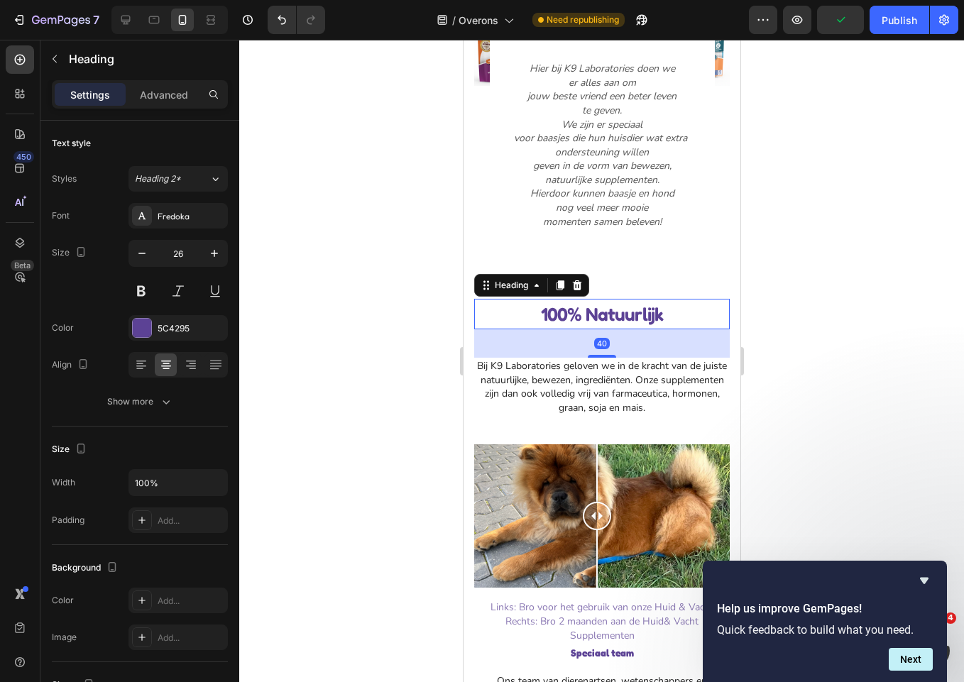
click at [707, 300] on p "100% Natuurlijk" at bounding box center [601, 314] width 253 height 28
click at [639, 96] on p "jouw beste vriend een beter leven" at bounding box center [601, 96] width 177 height 14
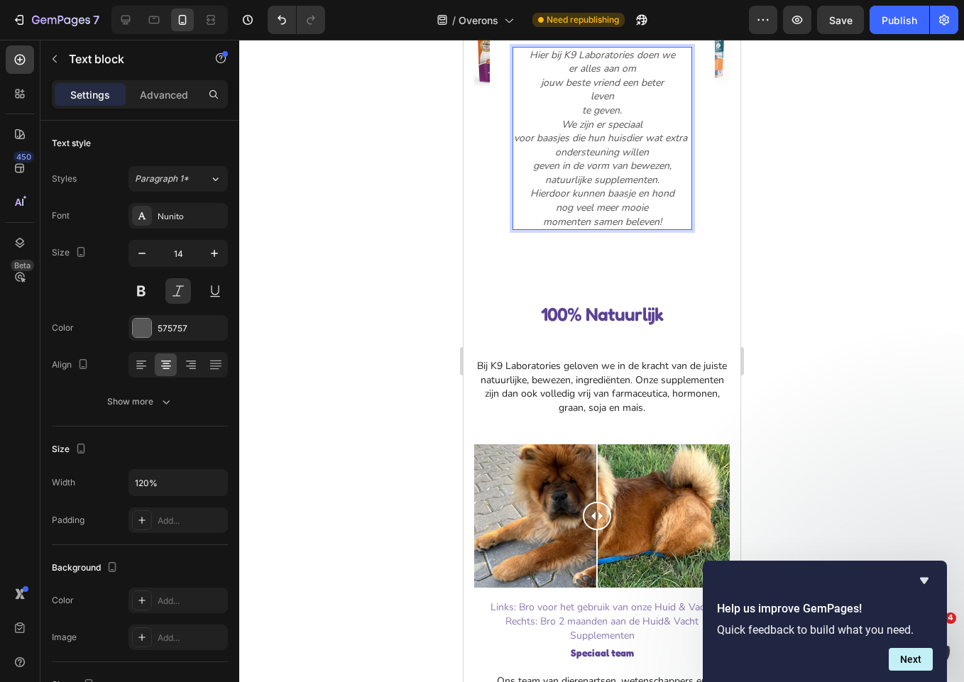
click at [574, 108] on p "te geven." at bounding box center [601, 111] width 177 height 14
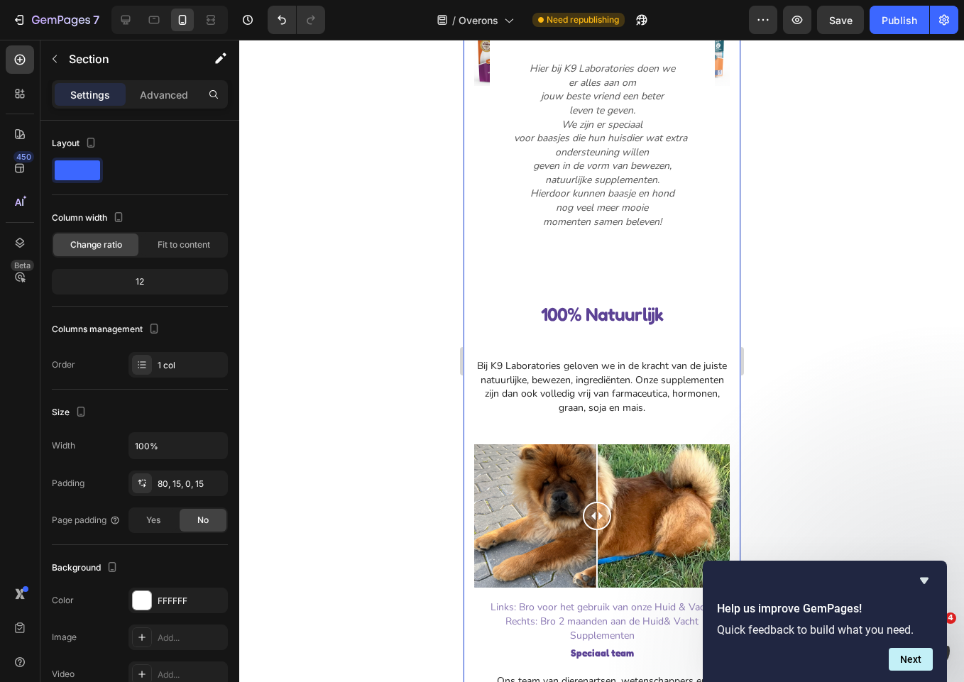
click at [674, 283] on div "Image Hier bij K9 Laboratories doen we er alles aan om jouw beste vriend een be…" at bounding box center [600, 419] width 255 height 910
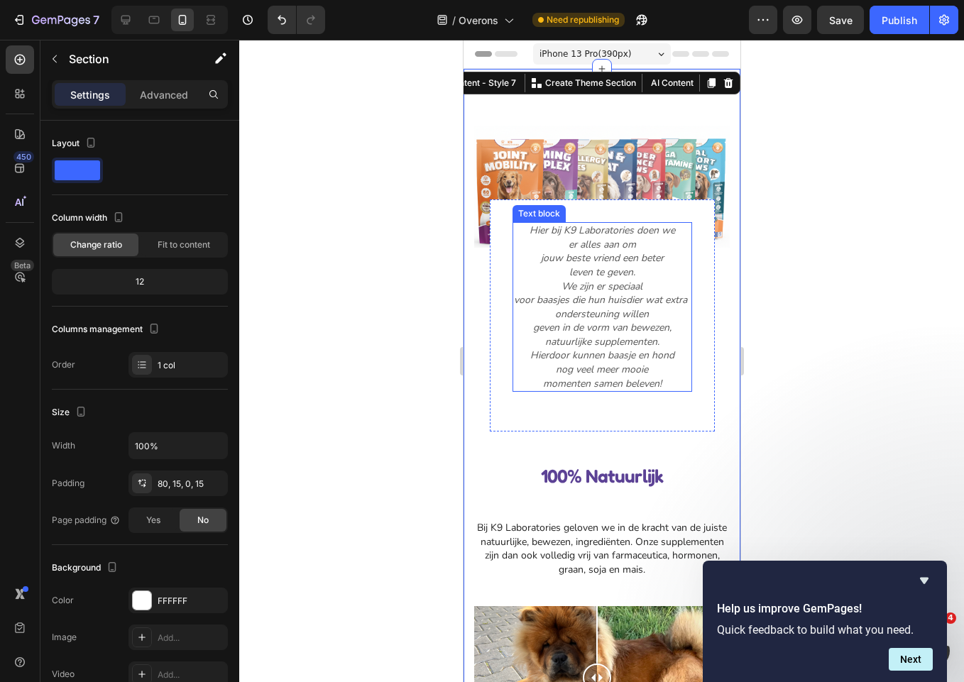
scroll to position [0, 0]
click at [679, 206] on div "Hier bij K9 Laboratories doen we er alles aan om jouw beste vriend een beter le…" at bounding box center [601, 315] width 225 height 232
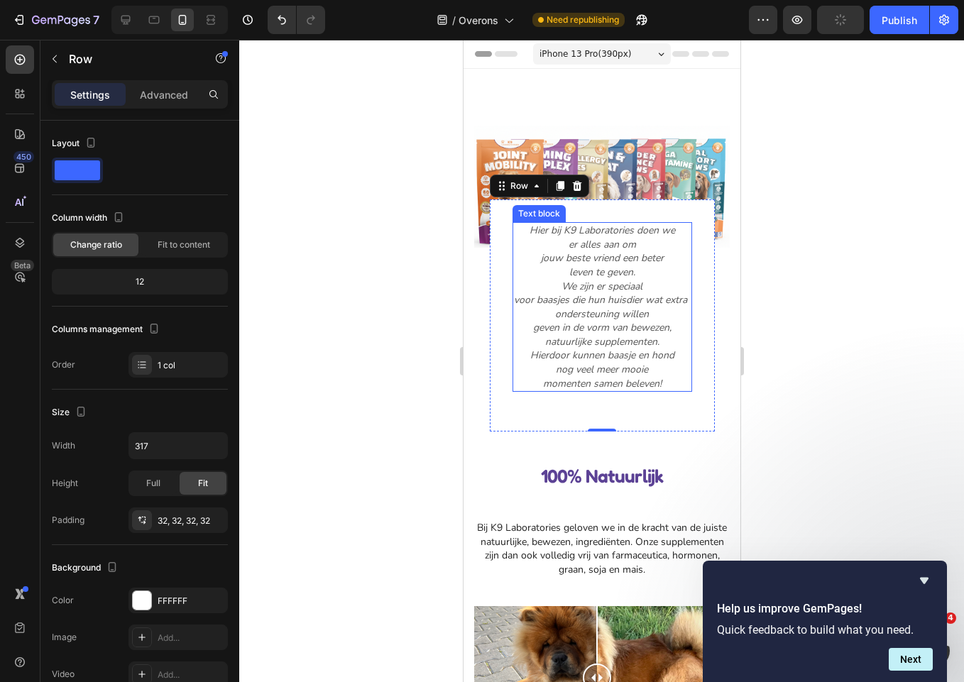
click at [642, 241] on p "er alles aan om" at bounding box center [601, 245] width 177 height 14
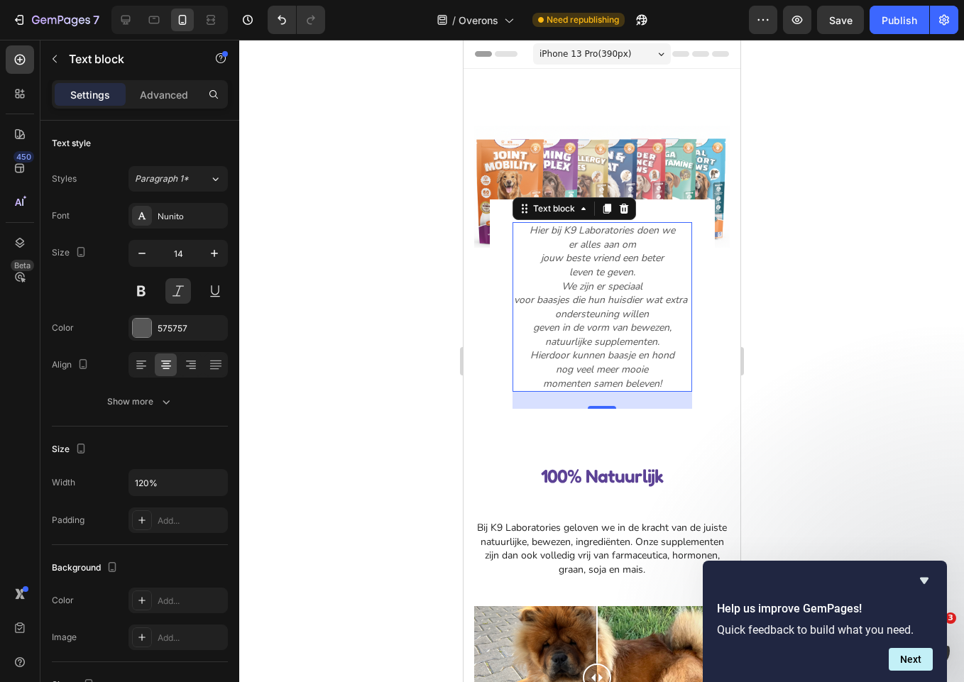
click at [167, 81] on div "Settings Advanced" at bounding box center [140, 94] width 176 height 28
click at [167, 87] on p "Advanced" at bounding box center [164, 94] width 48 height 15
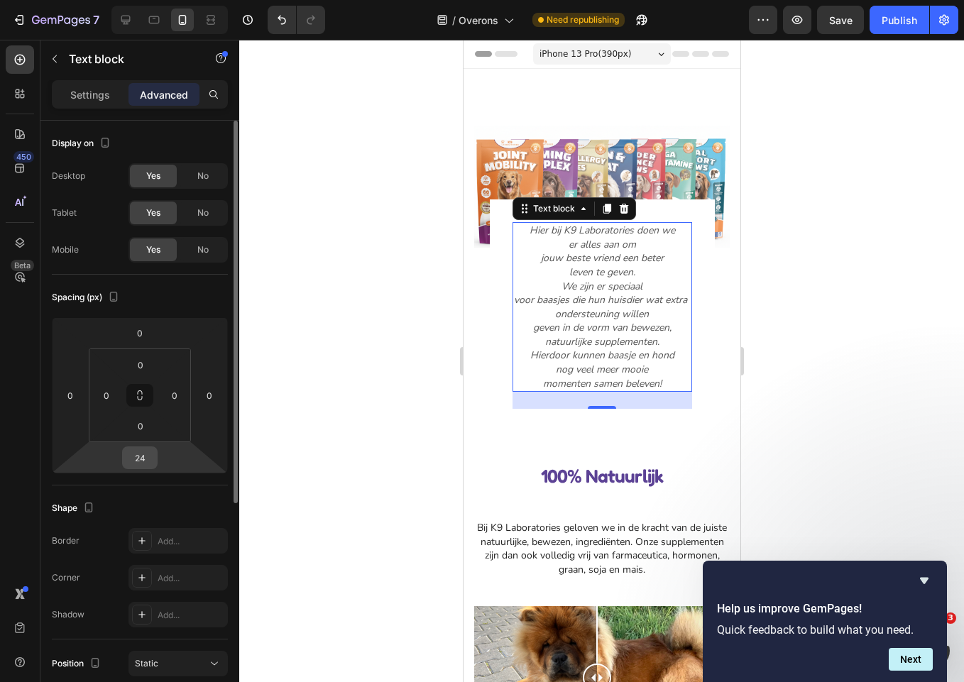
click at [154, 466] on div "24" at bounding box center [139, 457] width 35 height 23
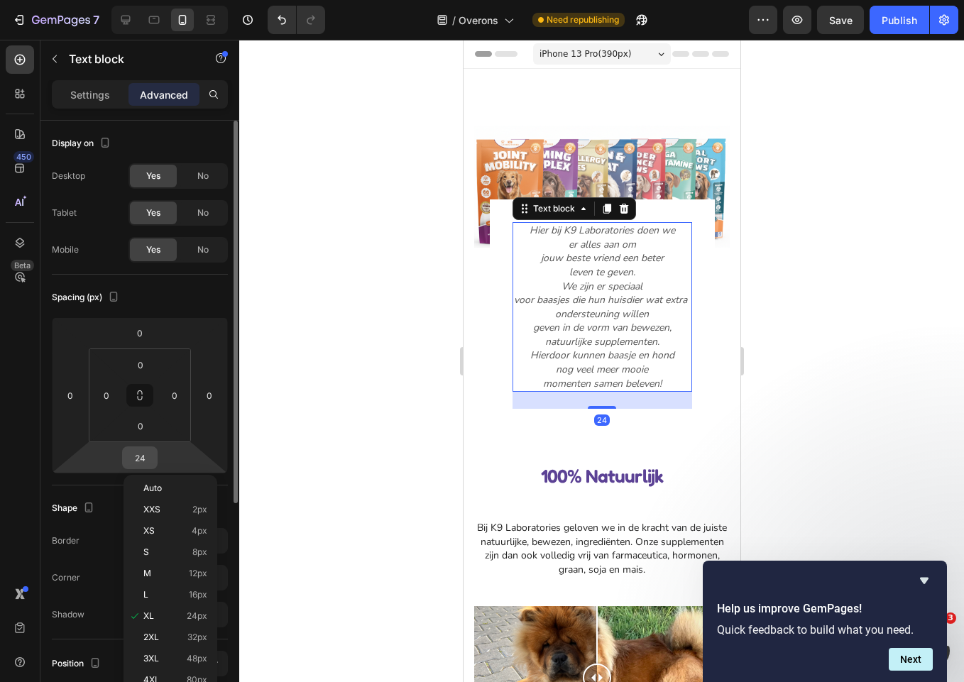
click at [146, 463] on input "24" at bounding box center [140, 457] width 28 height 21
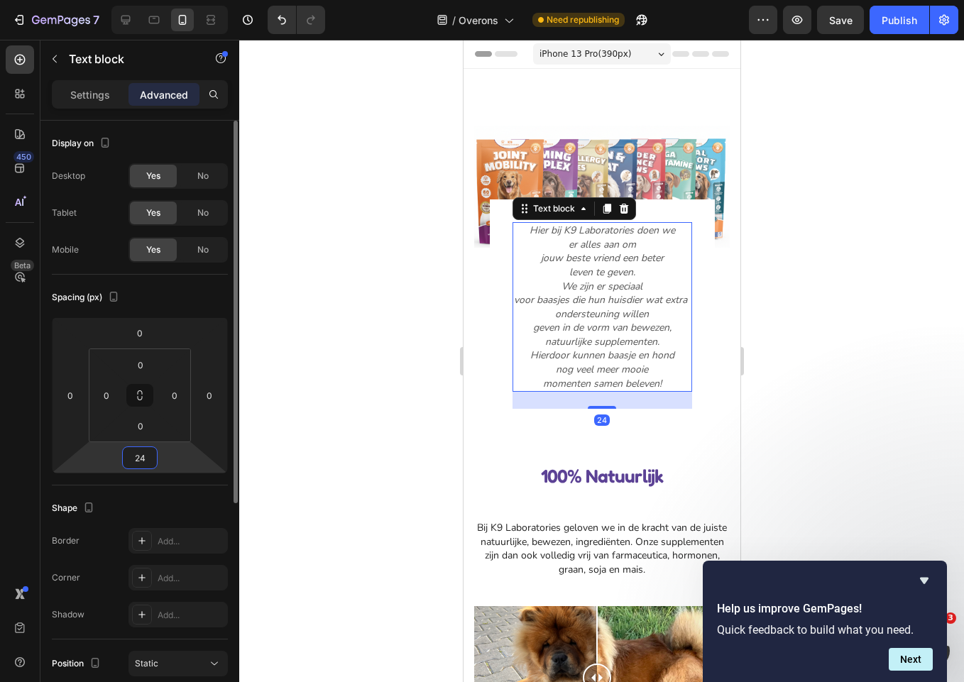
click at [146, 463] on input "24" at bounding box center [140, 457] width 28 height 21
type input "0"
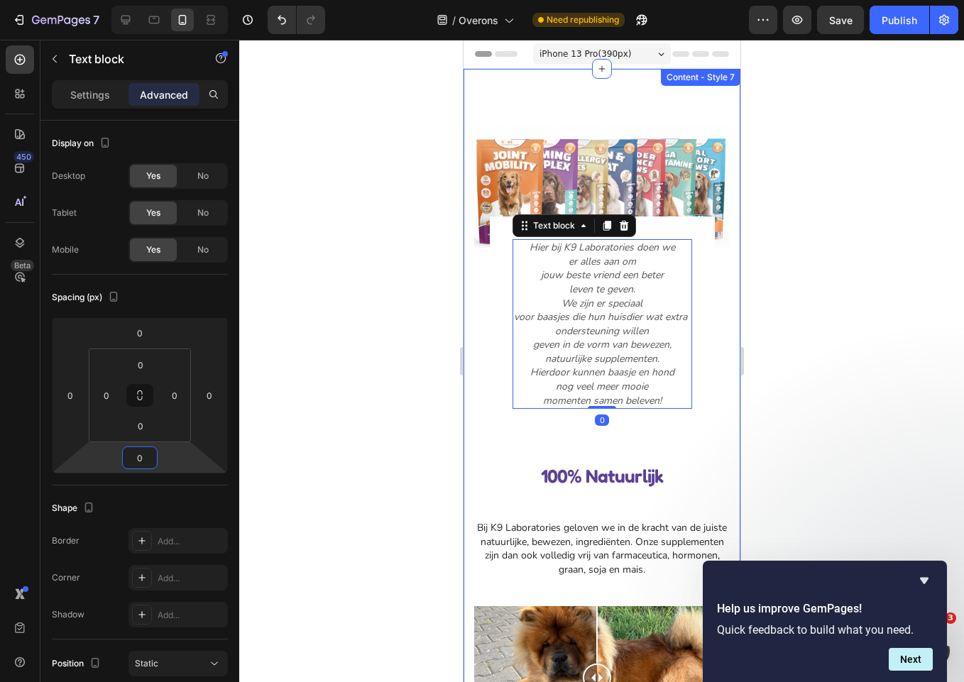
click at [720, 458] on div "Image Hier bij K9 Laboratories doen we er alles aan om jouw beste vriend een be…" at bounding box center [601, 552] width 277 height 967
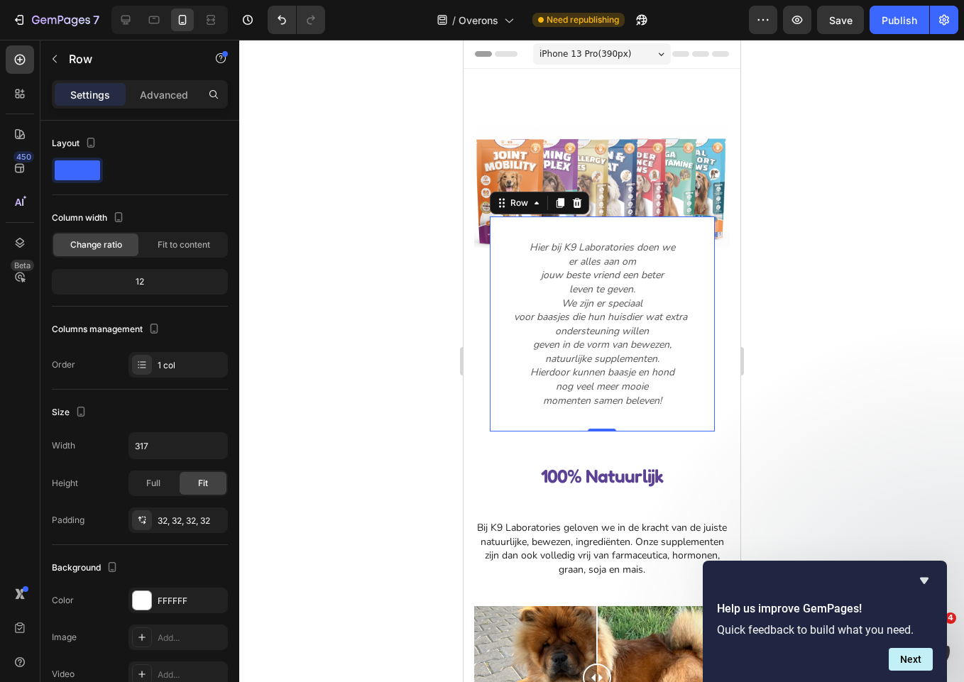
click at [693, 404] on div "Hier bij K9 Laboratories doen we er alles aan om jouw beste vriend een beter le…" at bounding box center [601, 323] width 225 height 215
click at [683, 462] on p "100% Natuurlijk" at bounding box center [601, 476] width 253 height 28
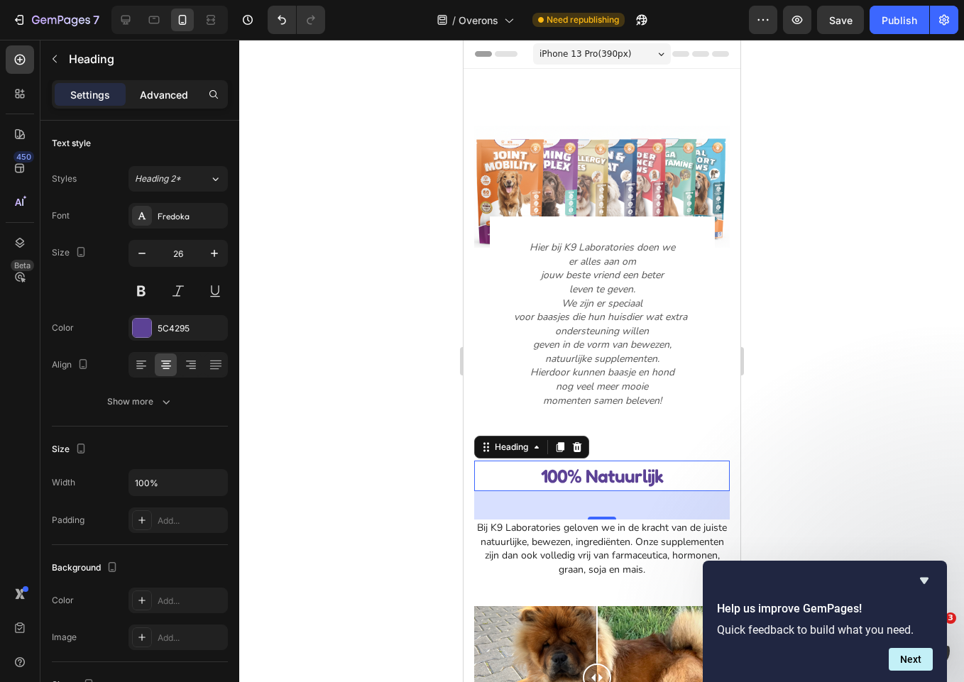
click at [160, 84] on div "Advanced" at bounding box center [163, 94] width 71 height 23
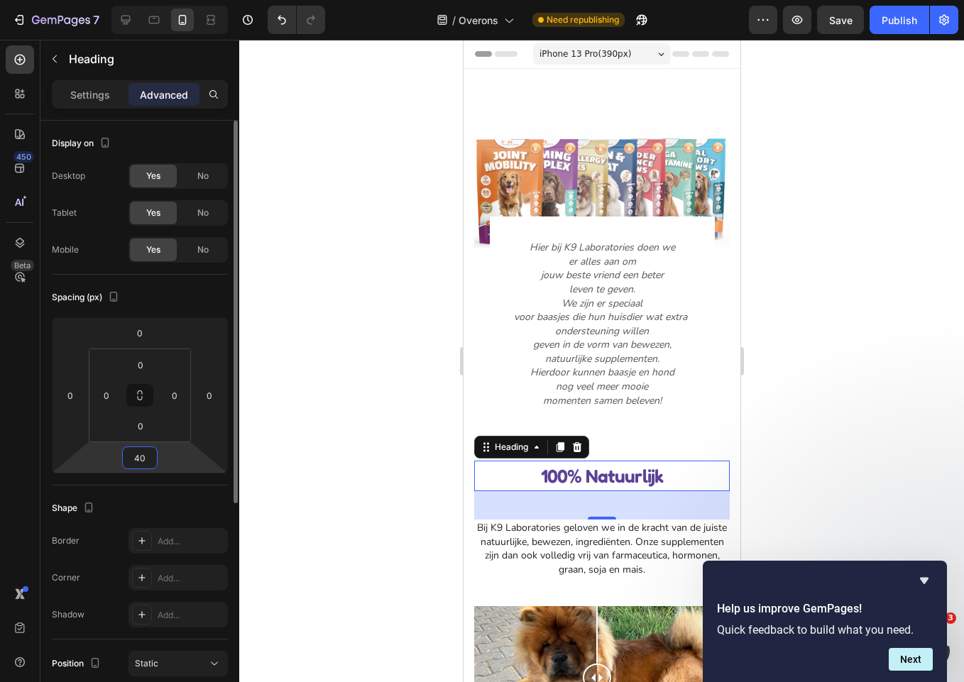
click at [142, 458] on input "40" at bounding box center [140, 457] width 28 height 21
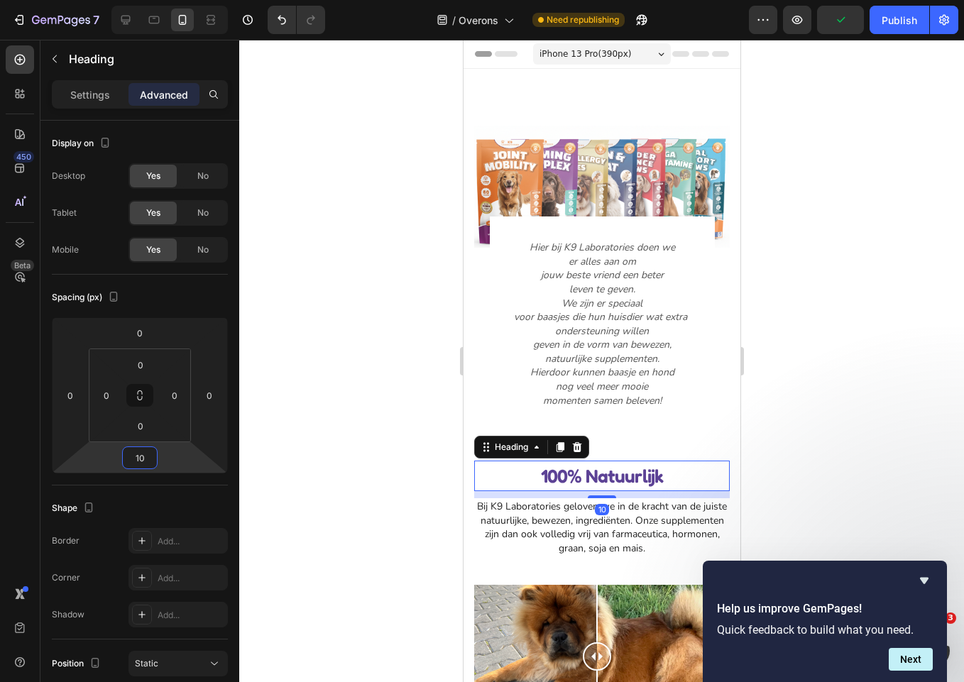
type input "10"
click at [376, 479] on div at bounding box center [601, 361] width 725 height 642
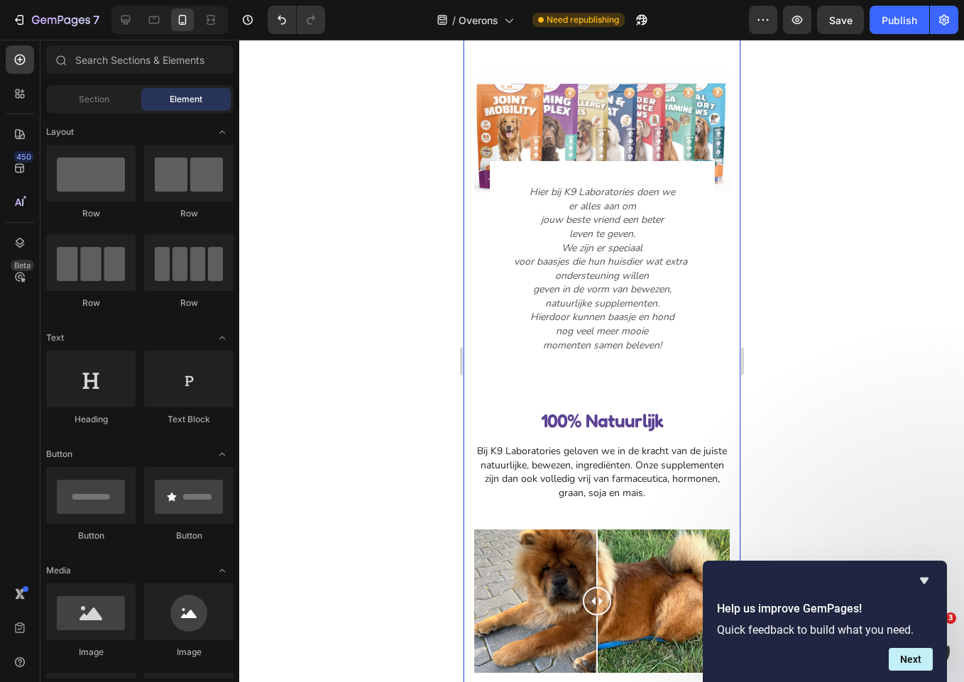
scroll to position [54, 0]
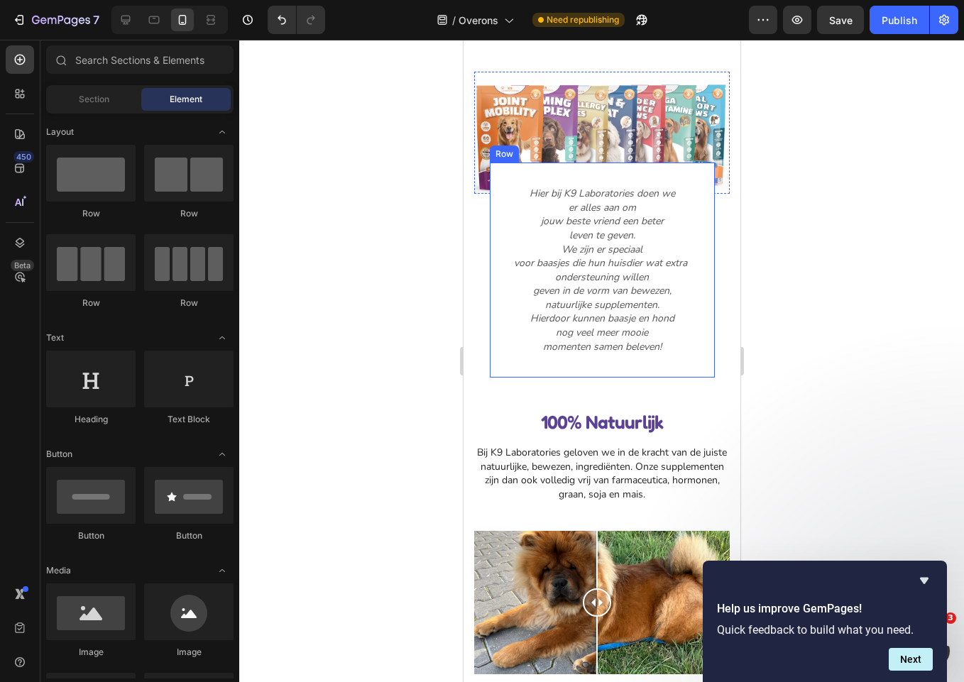
click at [659, 176] on div "Hier bij K9 Laboratories doen we er alles aan om jouw beste vriend een beter le…" at bounding box center [601, 270] width 225 height 215
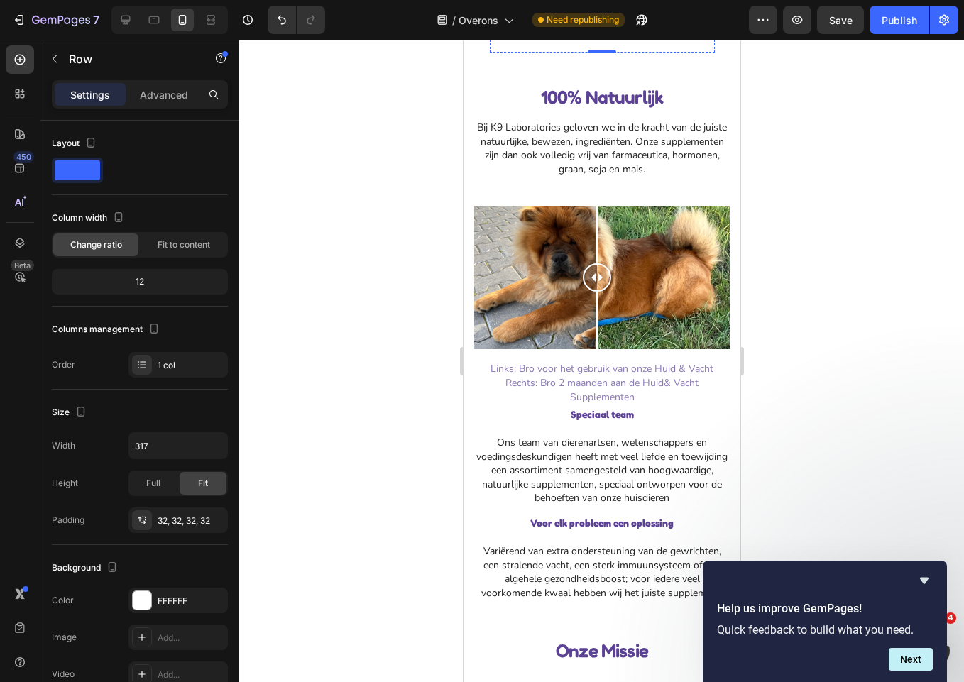
scroll to position [380, 0]
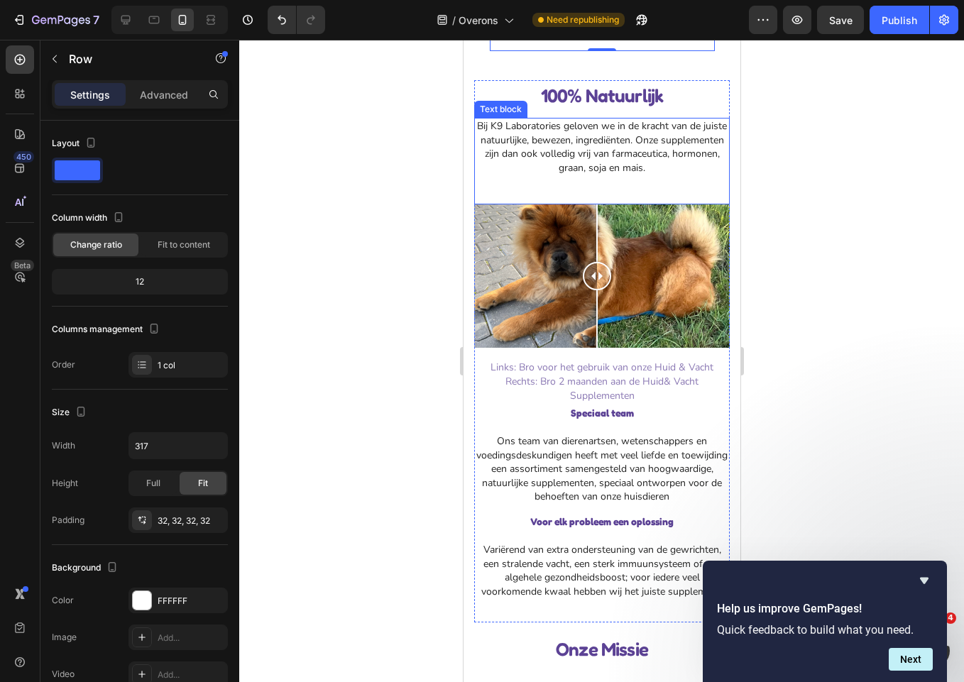
click at [628, 180] on p at bounding box center [601, 182] width 253 height 14
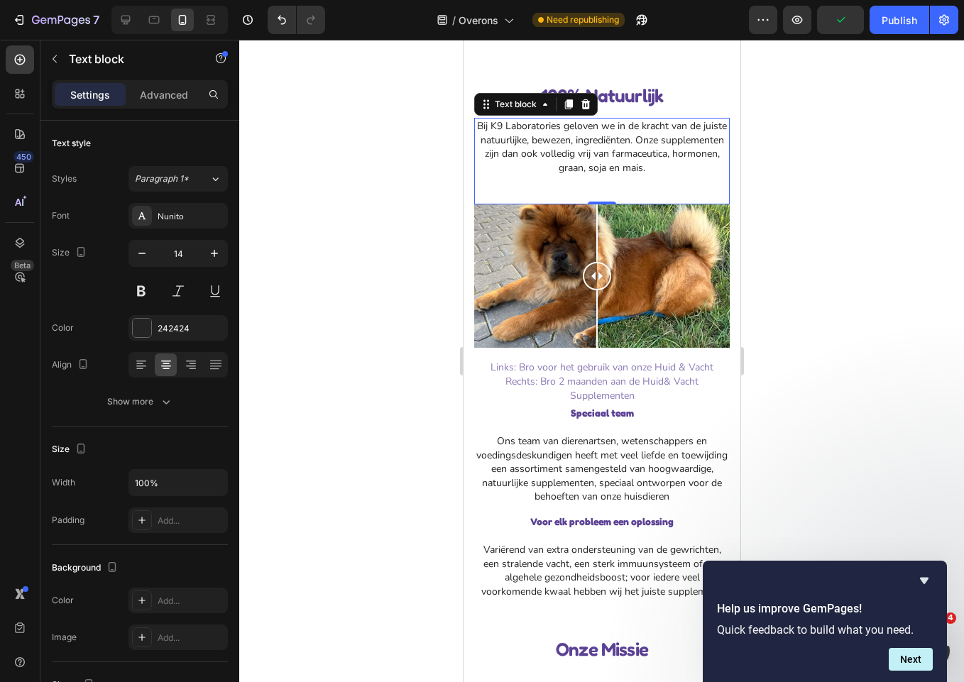
click at [620, 189] on p at bounding box center [601, 196] width 253 height 14
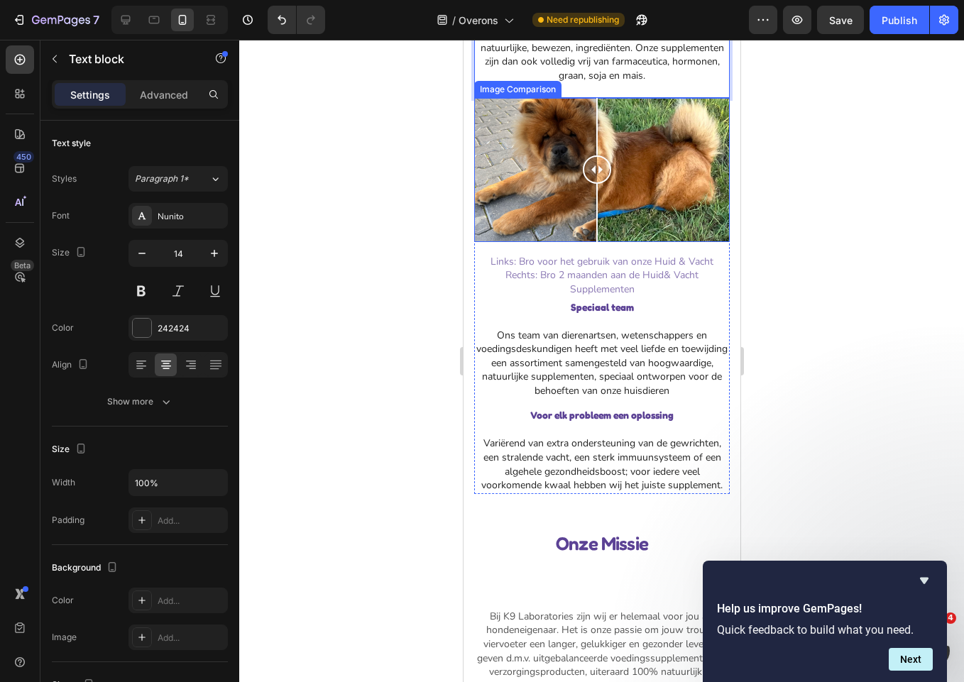
scroll to position [498, 0]
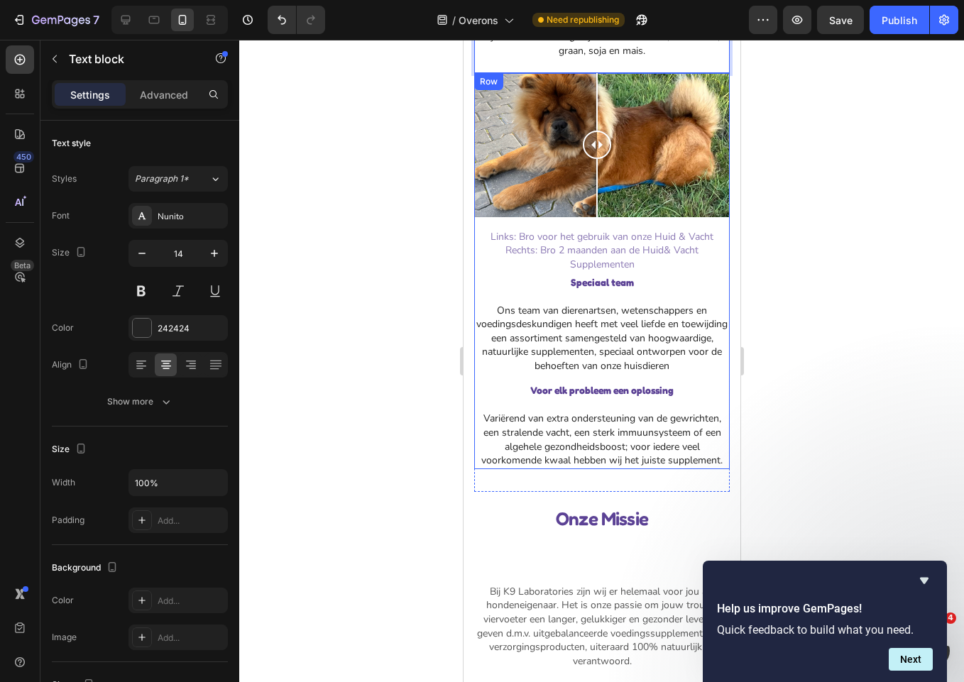
click at [608, 389] on div "Speciaal team Text block Ons team van dierenartsen, wetenschappers en voedingsd…" at bounding box center [600, 371] width 255 height 196
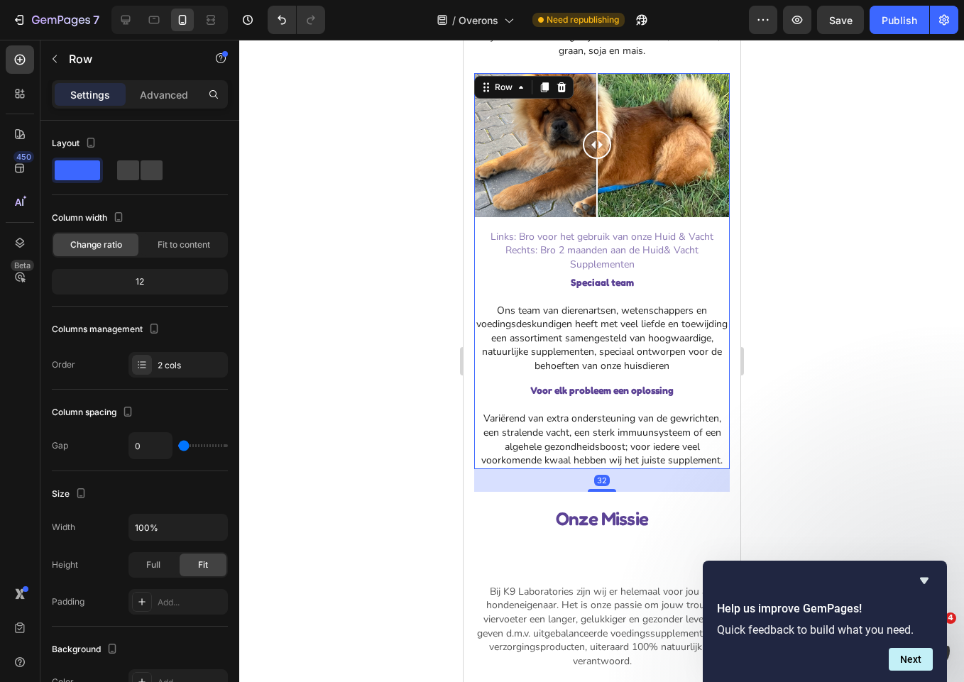
click at [589, 388] on div "Speciaal team Text block Ons team van dierenartsen, wetenschappers en voedingsd…" at bounding box center [600, 371] width 255 height 196
click at [483, 416] on p "Variërend van extra ondersteuning van de gewrichten, een stralende vacht, een s…" at bounding box center [601, 439] width 253 height 55
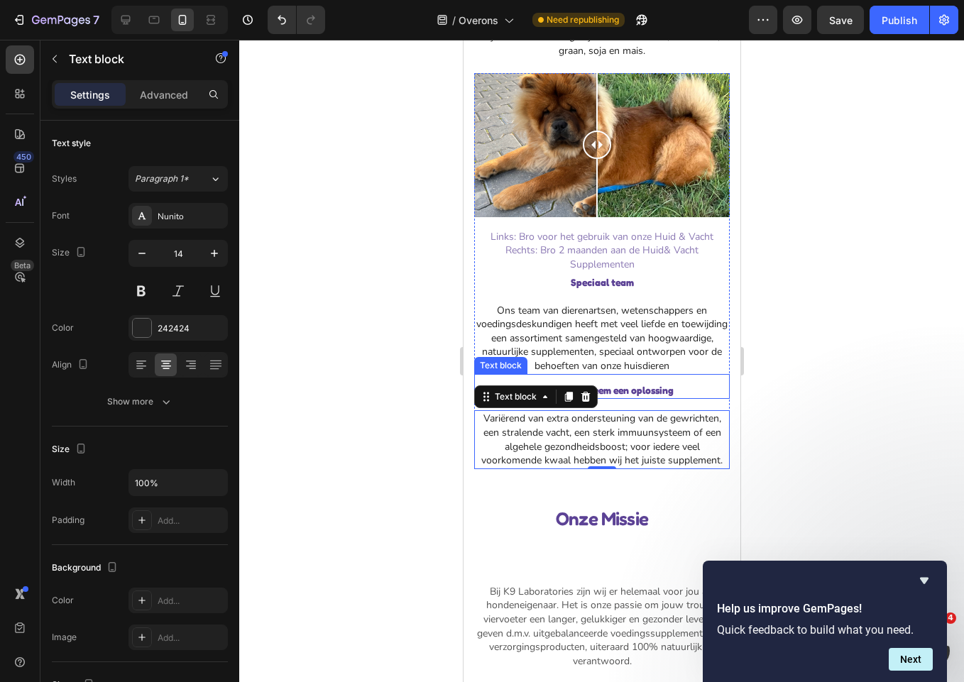
click at [625, 382] on div "Voor elk probleem een oplossing" at bounding box center [600, 390] width 255 height 18
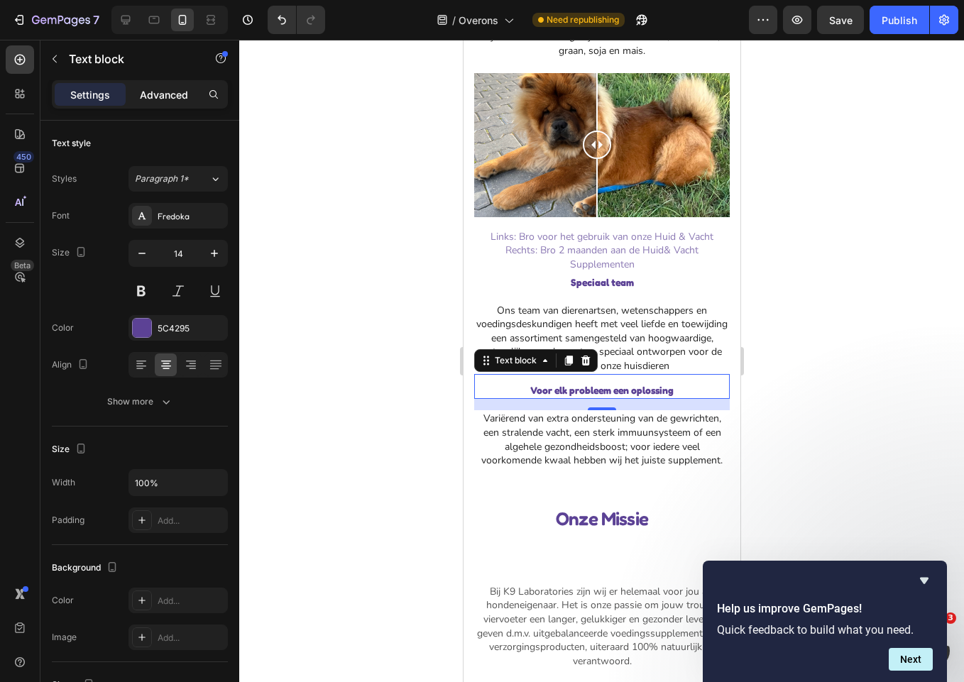
click at [166, 101] on p "Advanced" at bounding box center [164, 94] width 48 height 15
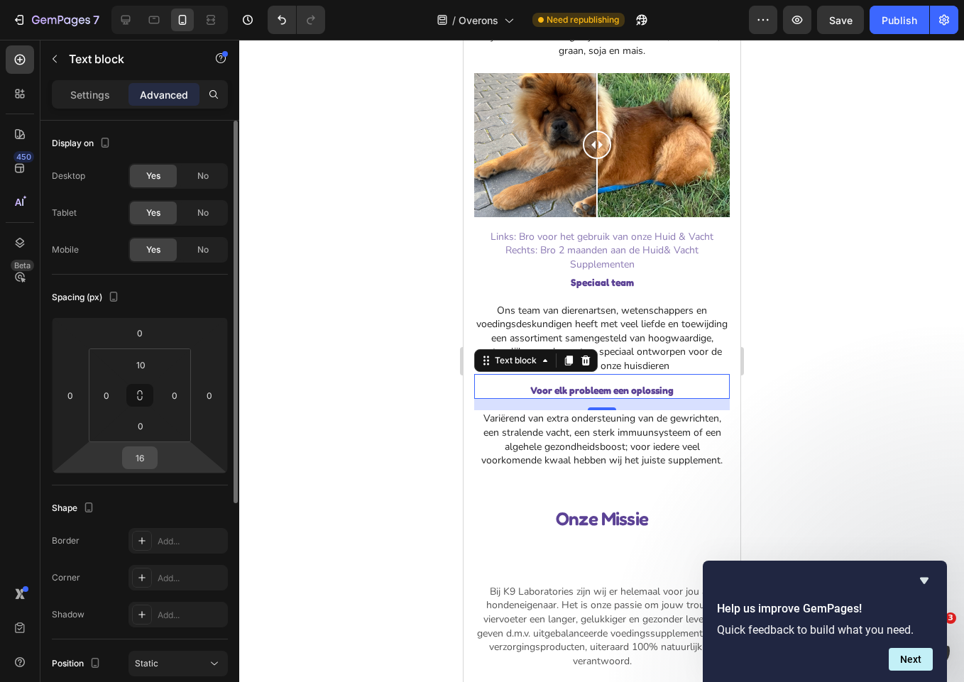
click at [155, 456] on div "16" at bounding box center [139, 457] width 35 height 23
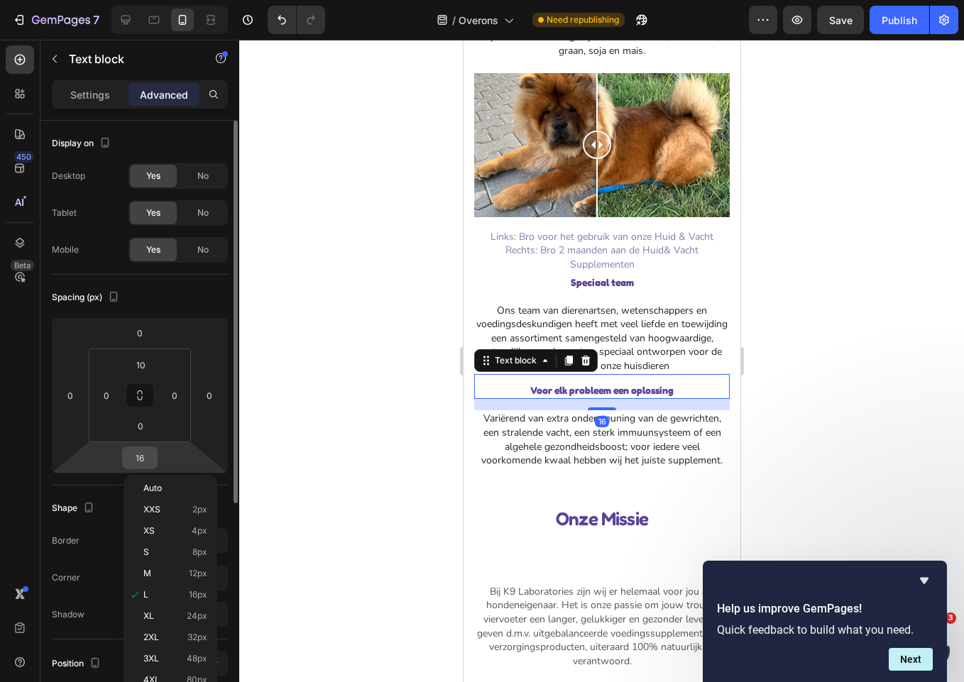
click at [147, 457] on input "16" at bounding box center [140, 457] width 28 height 21
type input "0"
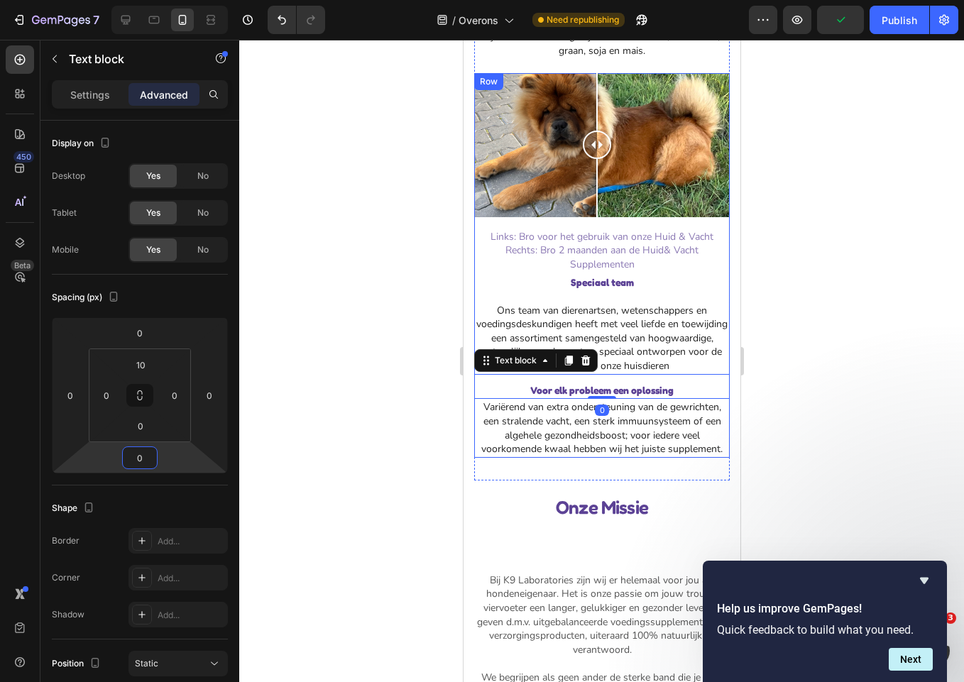
click at [620, 286] on div "Speciaal team Text block Ons team van dierenartsen, wetenschappers en voedingsd…" at bounding box center [600, 365] width 255 height 185
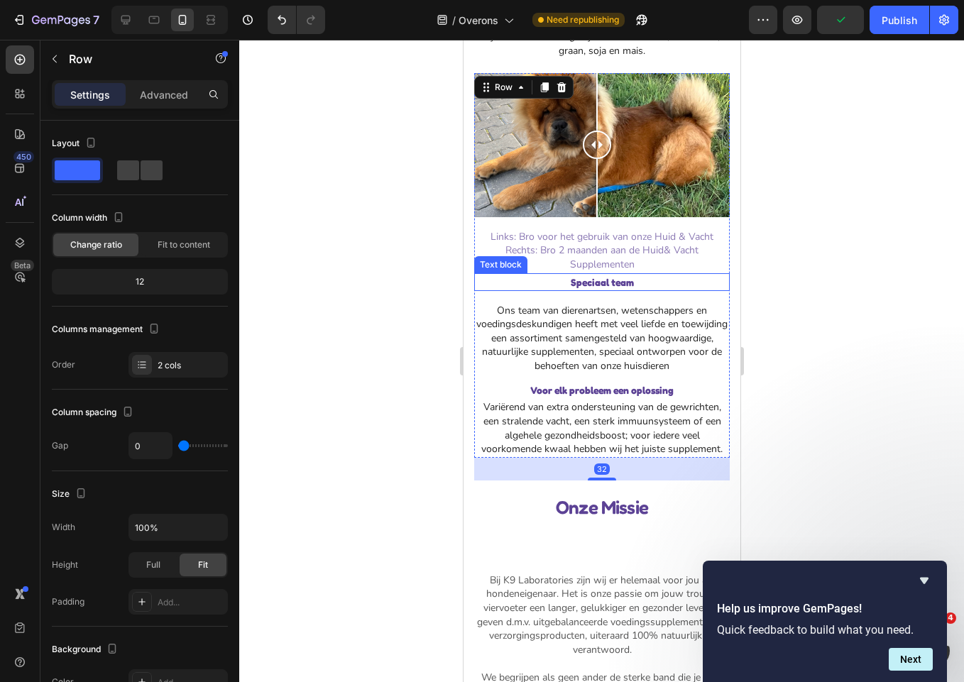
click at [612, 275] on p "Speciaal team" at bounding box center [601, 282] width 253 height 15
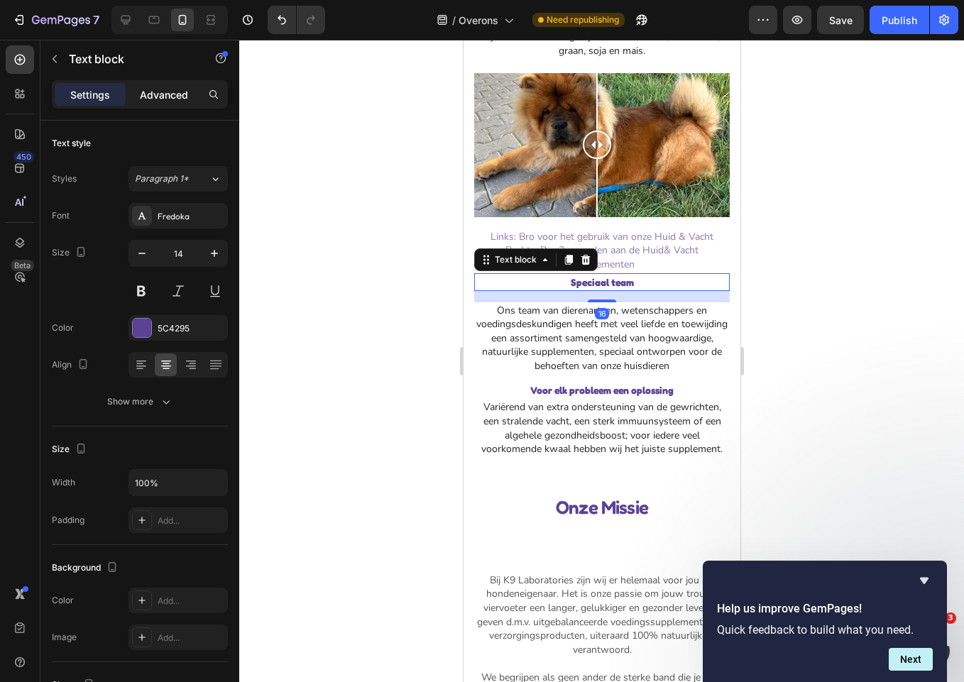
click at [186, 87] on p "Advanced" at bounding box center [164, 94] width 48 height 15
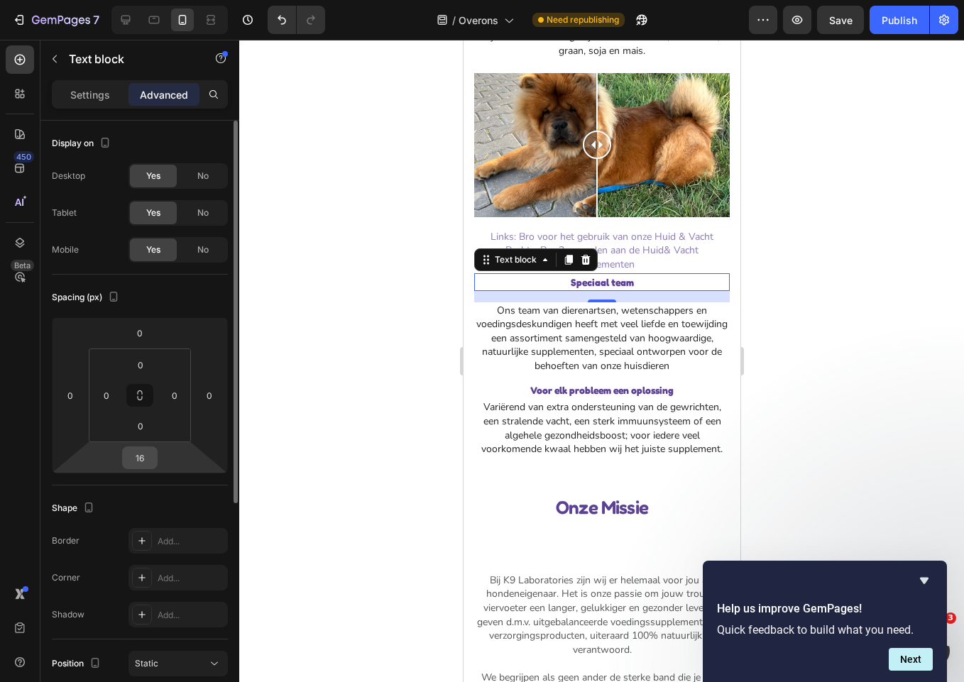
click at [147, 461] on input "16" at bounding box center [140, 457] width 28 height 21
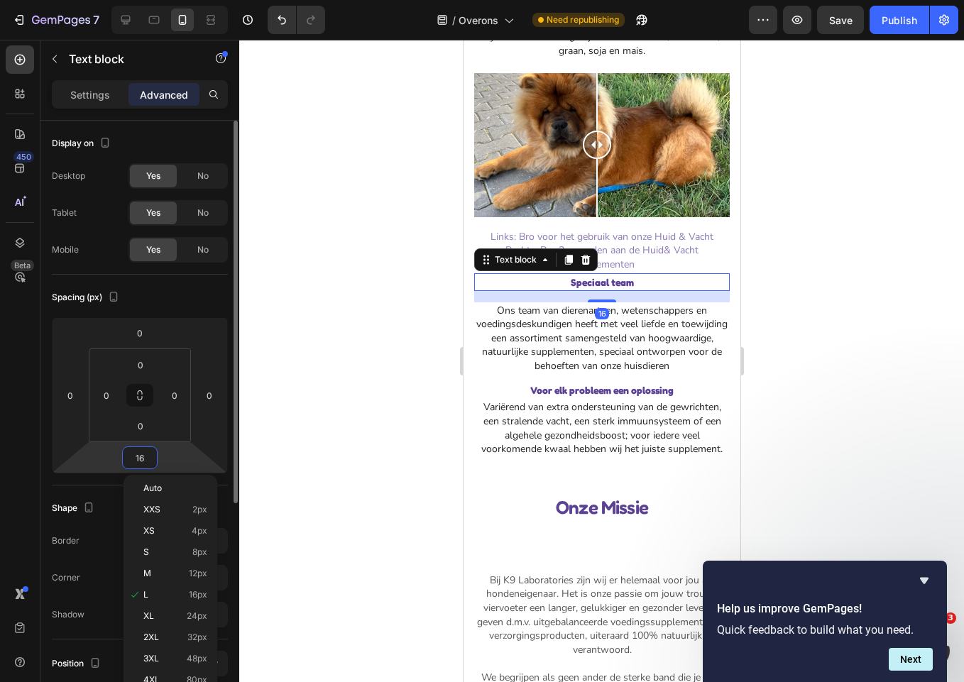
click at [147, 461] on input "16" at bounding box center [140, 457] width 28 height 21
type input "0"
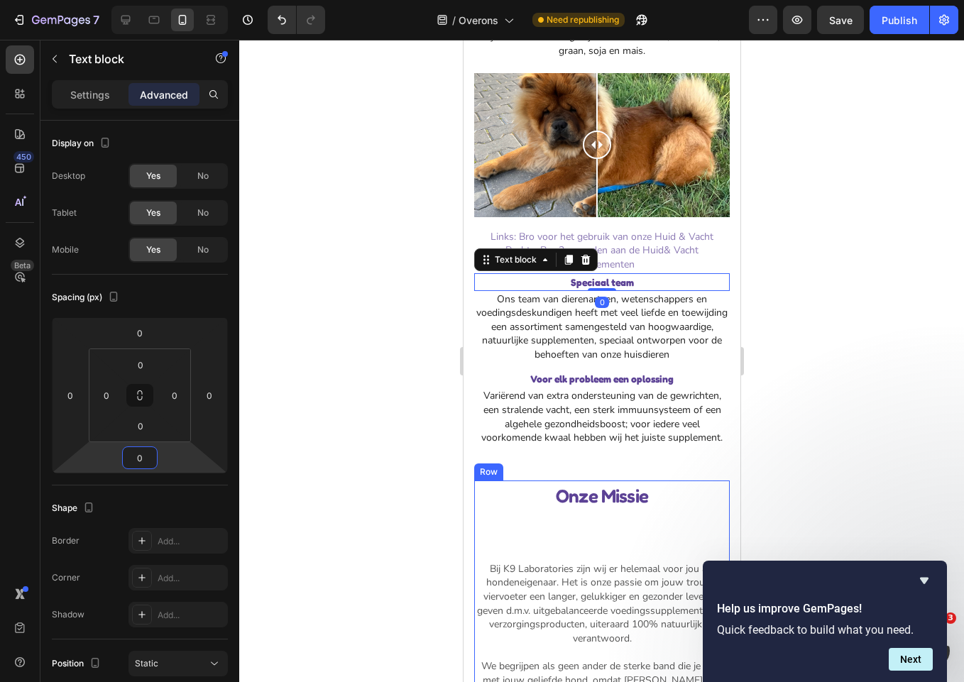
click at [599, 518] on div "Onze Missie Heading Bij K9 Laboratories zijn wij er helemaal voor jou als honde…" at bounding box center [600, 614] width 255 height 268
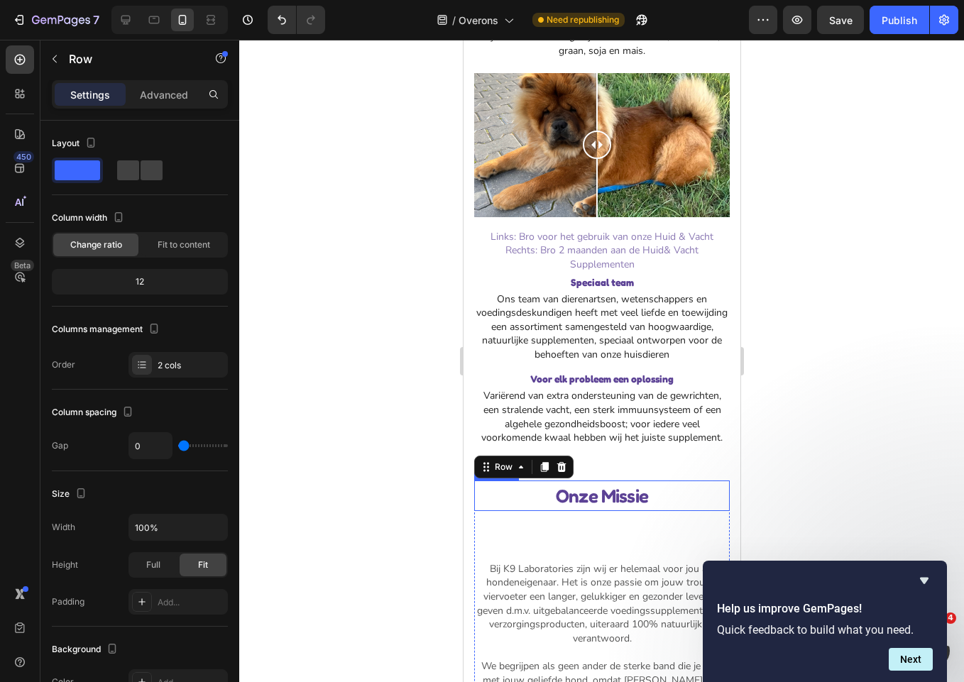
click at [621, 498] on p "Onze Missie" at bounding box center [601, 496] width 253 height 28
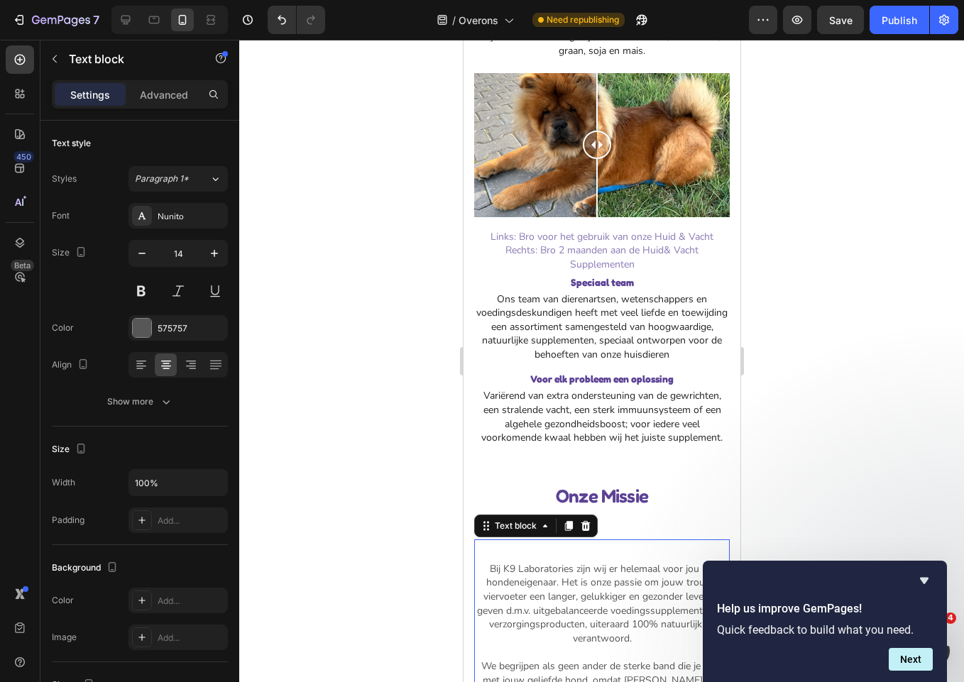
click at [604, 545] on div "Bij K9 Laboratories zijn wij er helemaal voor jou als hondeneigenaar. Het is on…" at bounding box center [600, 641] width 255 height 205
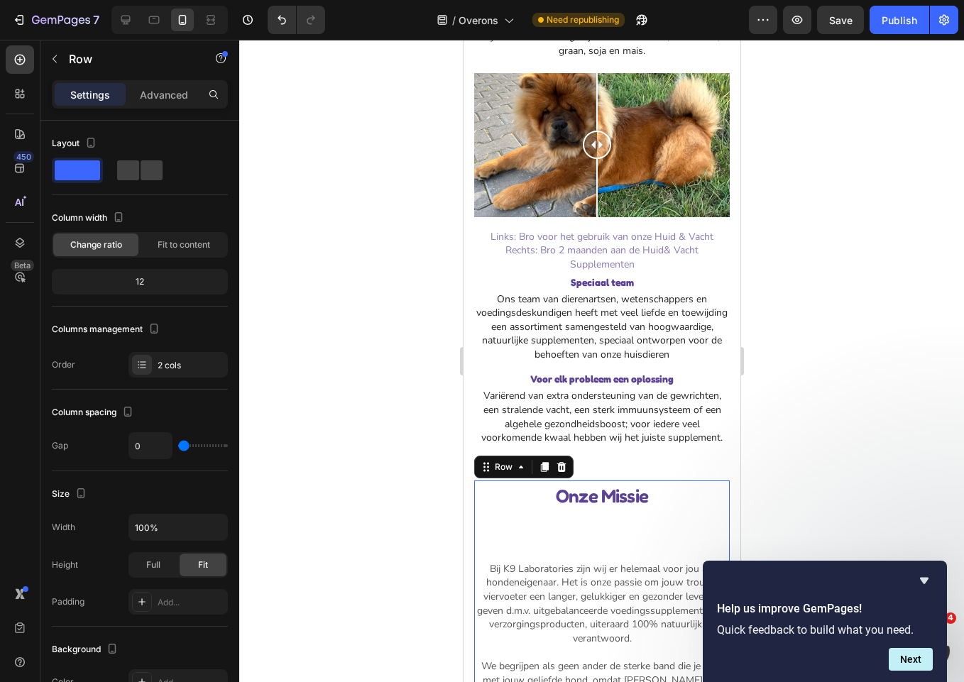
click at [630, 524] on div "Onze Missie Heading Bij K9 Laboratories zijn wij er helemaal voor jou als honde…" at bounding box center [600, 614] width 255 height 268
click at [588, 524] on div "Onze Missie Heading Bij K9 Laboratories zijn wij er helemaal voor jou als honde…" at bounding box center [600, 614] width 255 height 268
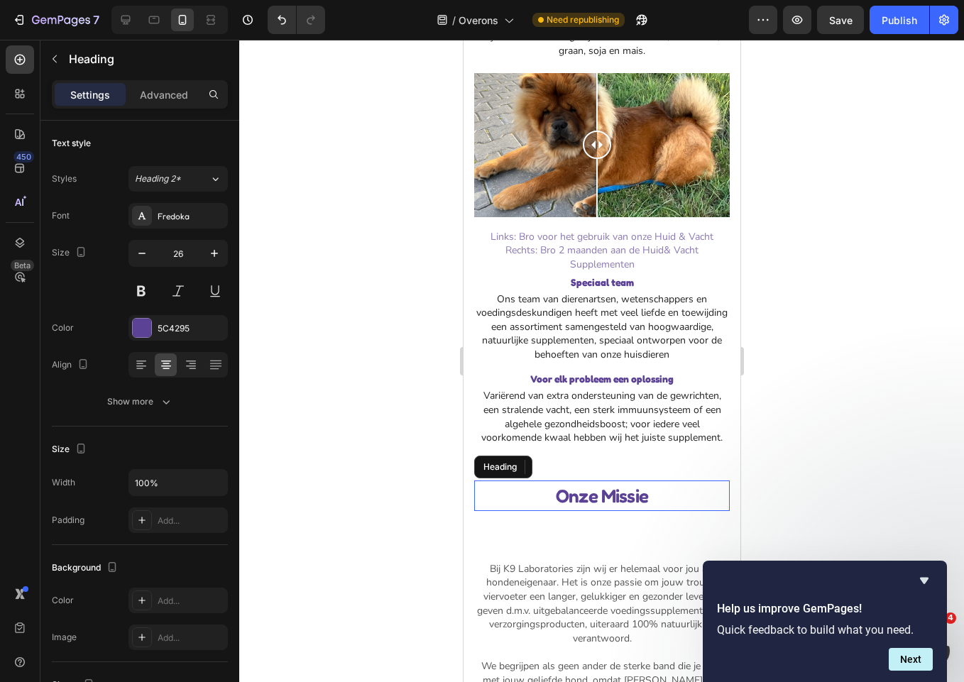
click at [595, 494] on p "Onze Missie" at bounding box center [601, 496] width 253 height 28
click at [625, 520] on div "Onze Missie Heading 0 Bij K9 Laboratories zijn wij er helemaal voor jou als hon…" at bounding box center [600, 614] width 255 height 268
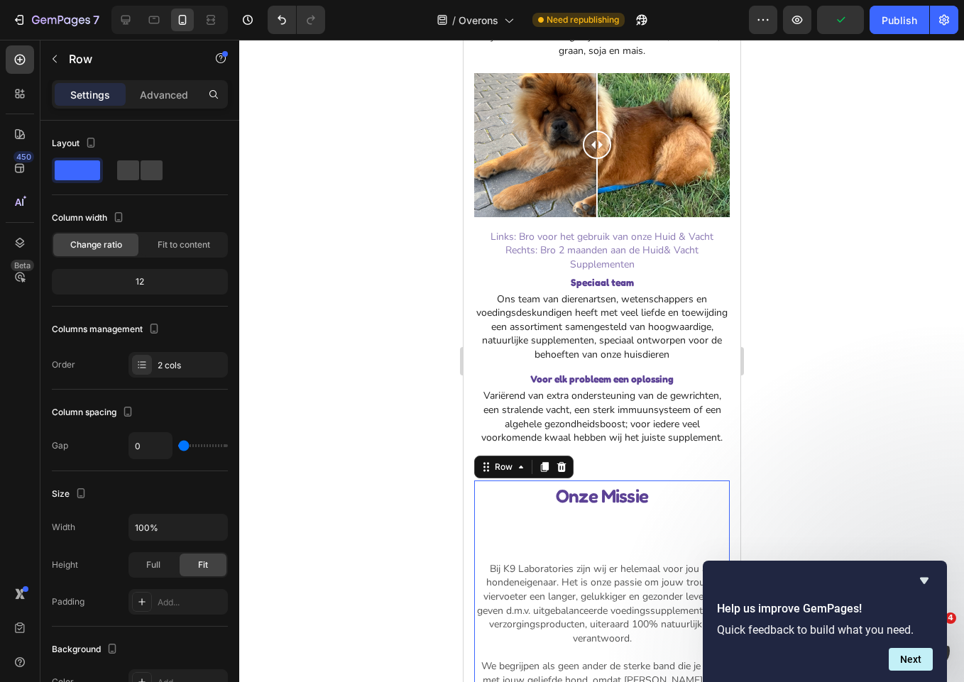
click at [585, 530] on div "Onze Missie Heading Bij K9 Laboratories zijn wij er helemaal voor jou als honde…" at bounding box center [600, 614] width 255 height 268
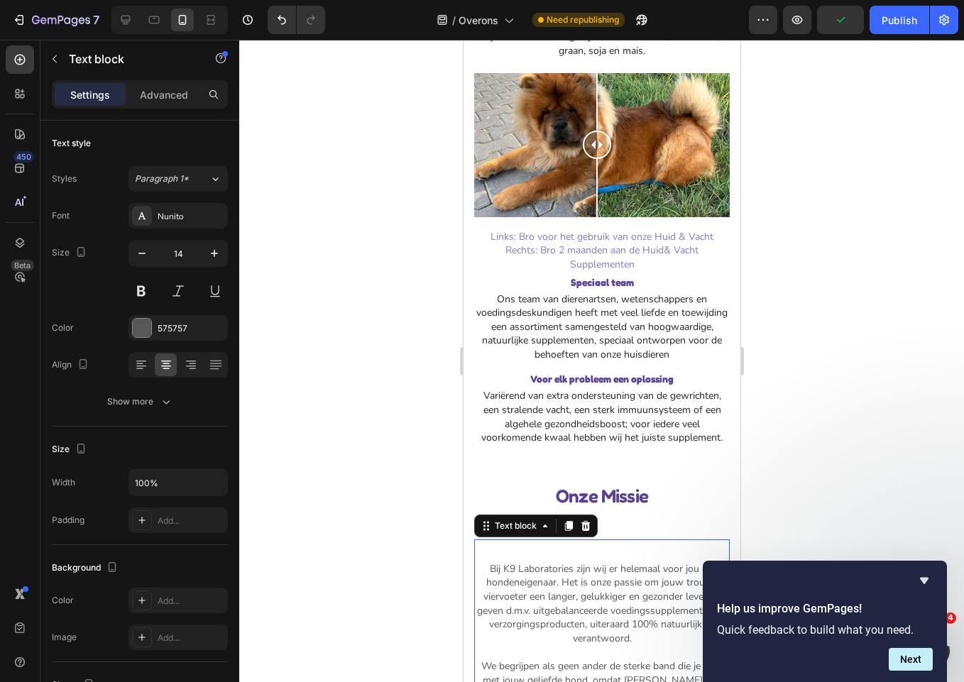
click at [574, 564] on p "Bij K9 Laboratories zijn wij er helemaal voor jou als hondeneigenaar. Het is on…" at bounding box center [601, 652] width 253 height 181
click at [598, 542] on div "Bij K9 Laboratories zijn wij er helemaal voor jou als hondeneigenaar. Het is on…" at bounding box center [600, 641] width 255 height 205
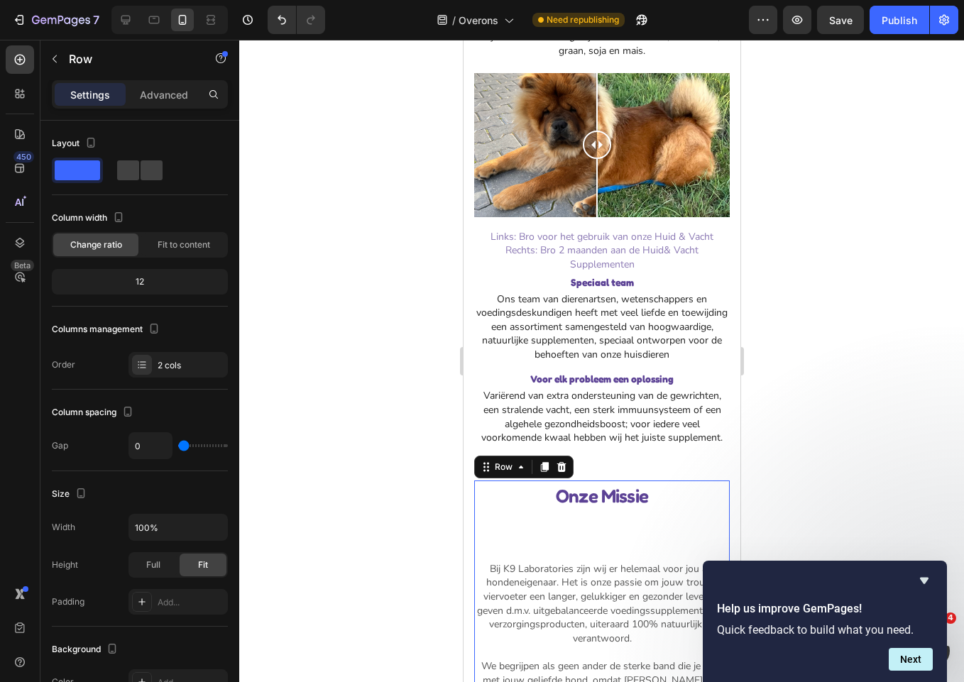
click at [615, 524] on div "Onze Missie Heading Bij K9 Laboratories zijn wij er helemaal voor jou als honde…" at bounding box center [600, 614] width 255 height 268
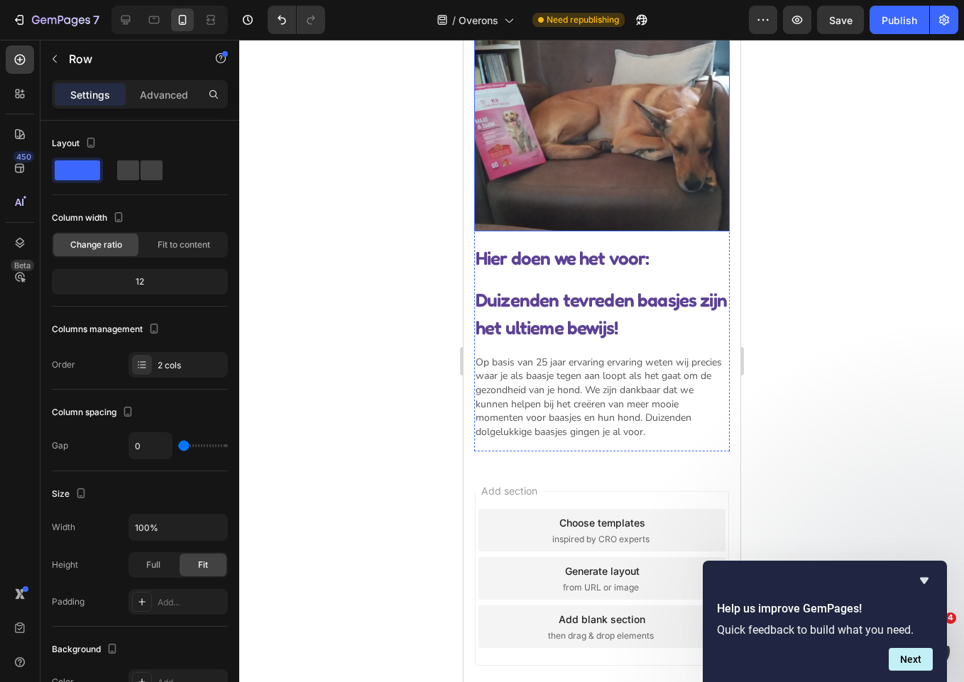
scroll to position [1546, 0]
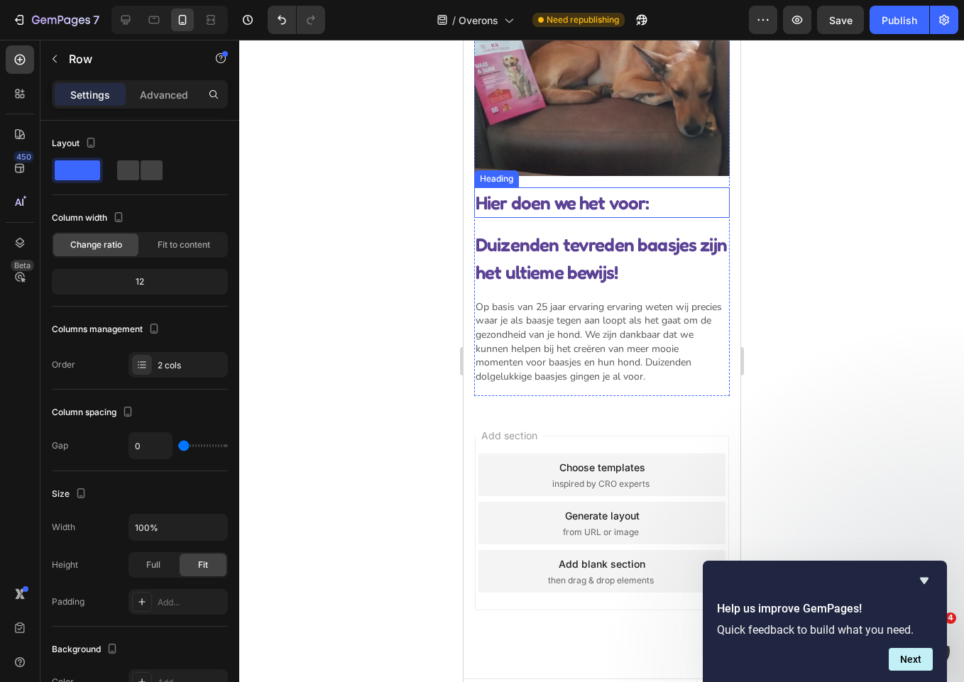
click at [584, 193] on div "Hier doen we het voor: Heading" at bounding box center [600, 202] width 255 height 31
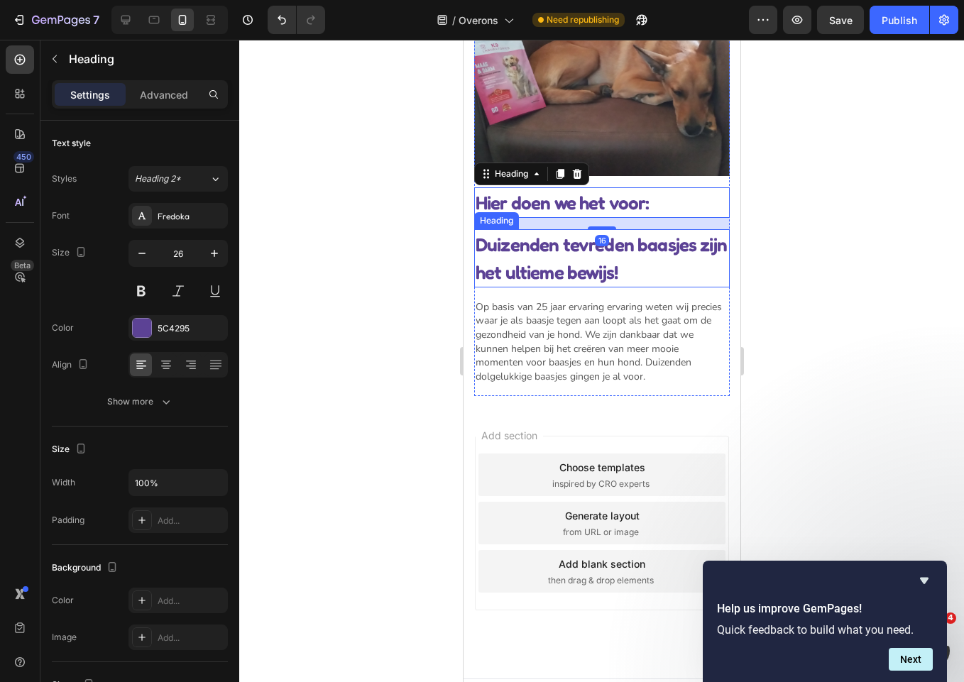
click at [633, 241] on p "Duizenden tevreden baasjes zijn het ultieme bewijs!" at bounding box center [601, 258] width 253 height 55
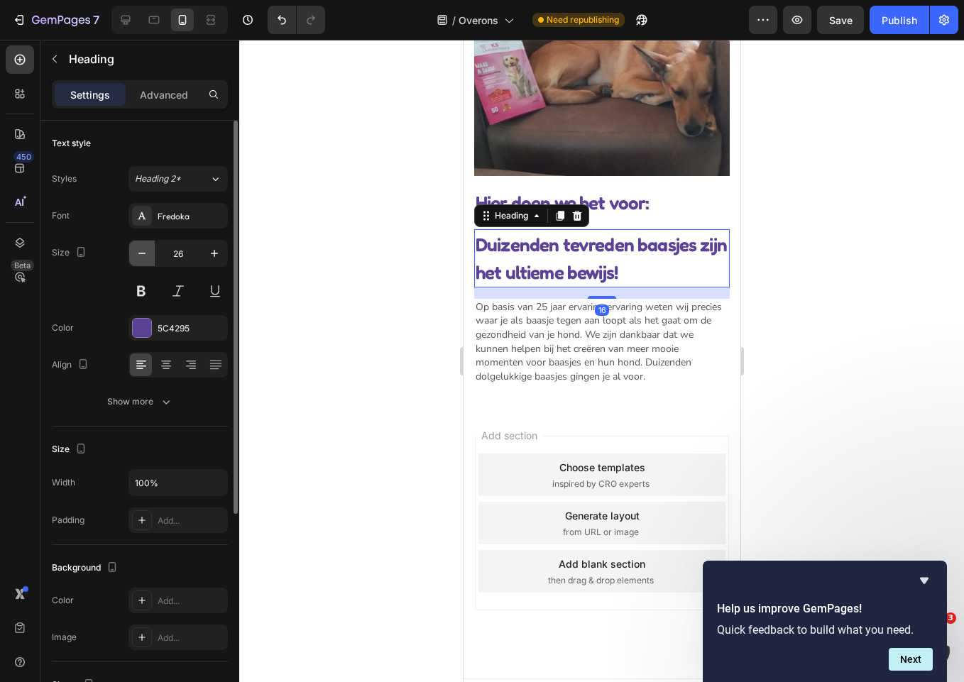
click at [142, 249] on icon "button" at bounding box center [142, 253] width 14 height 14
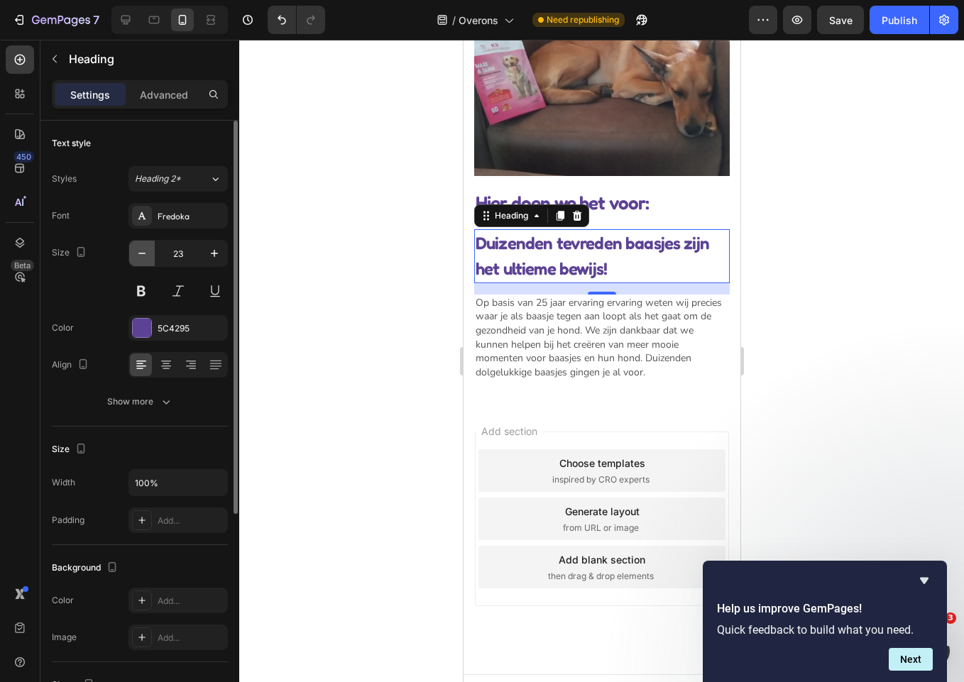
click at [142, 249] on icon "button" at bounding box center [142, 253] width 14 height 14
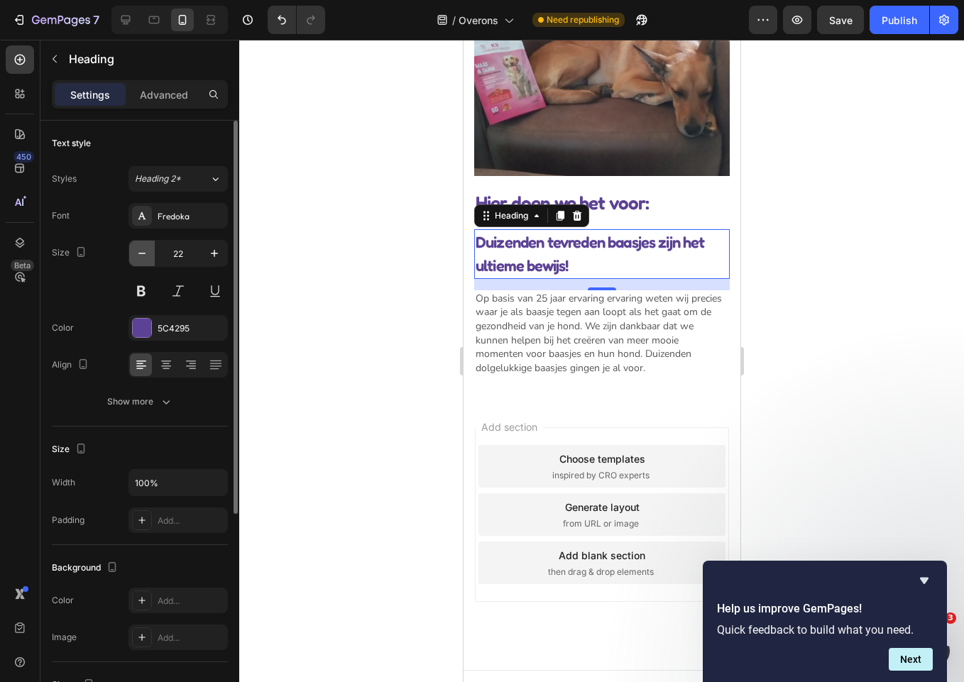
click at [142, 249] on icon "button" at bounding box center [142, 253] width 14 height 14
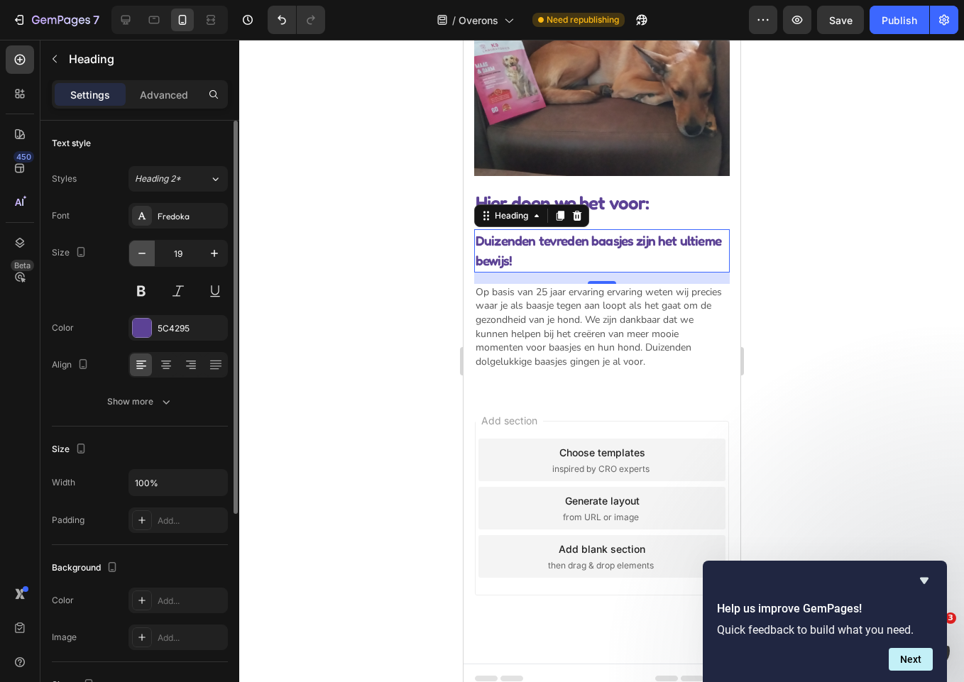
click at [142, 249] on icon "button" at bounding box center [142, 253] width 14 height 14
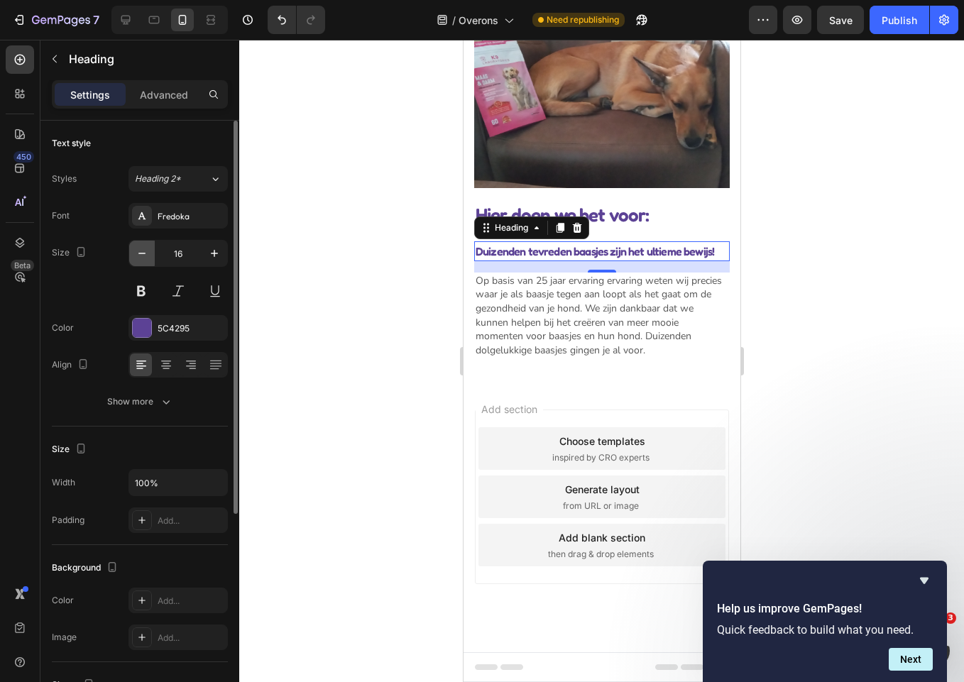
click at [142, 249] on icon "button" at bounding box center [142, 253] width 14 height 14
type input "15"
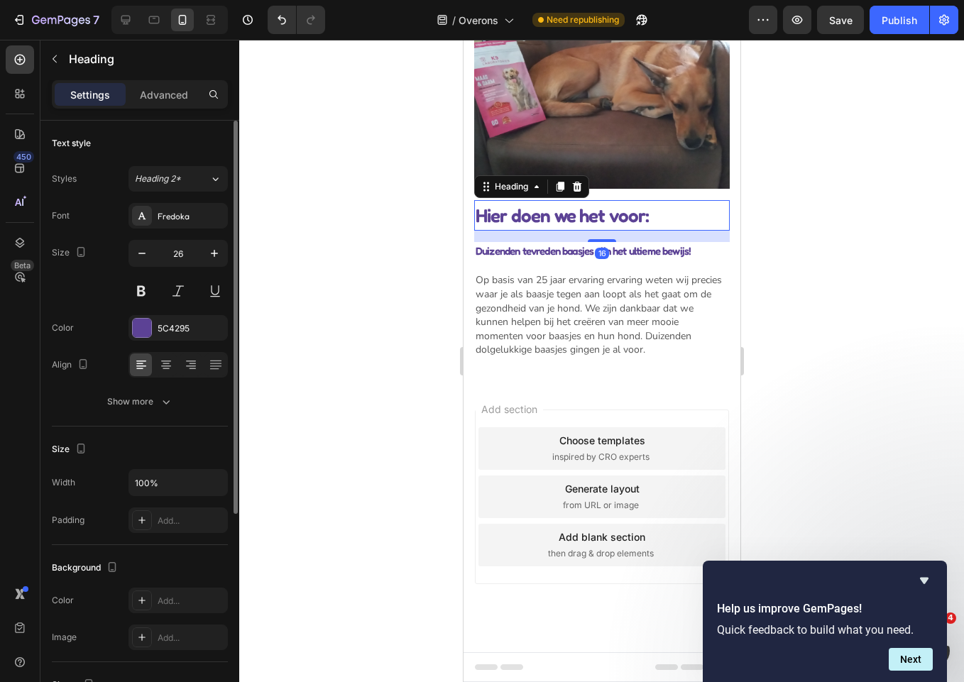
click at [626, 202] on p "Hier doen we het voor:" at bounding box center [601, 216] width 253 height 28
click at [169, 366] on icon at bounding box center [166, 366] width 10 height 1
click at [143, 258] on icon "button" at bounding box center [142, 253] width 14 height 14
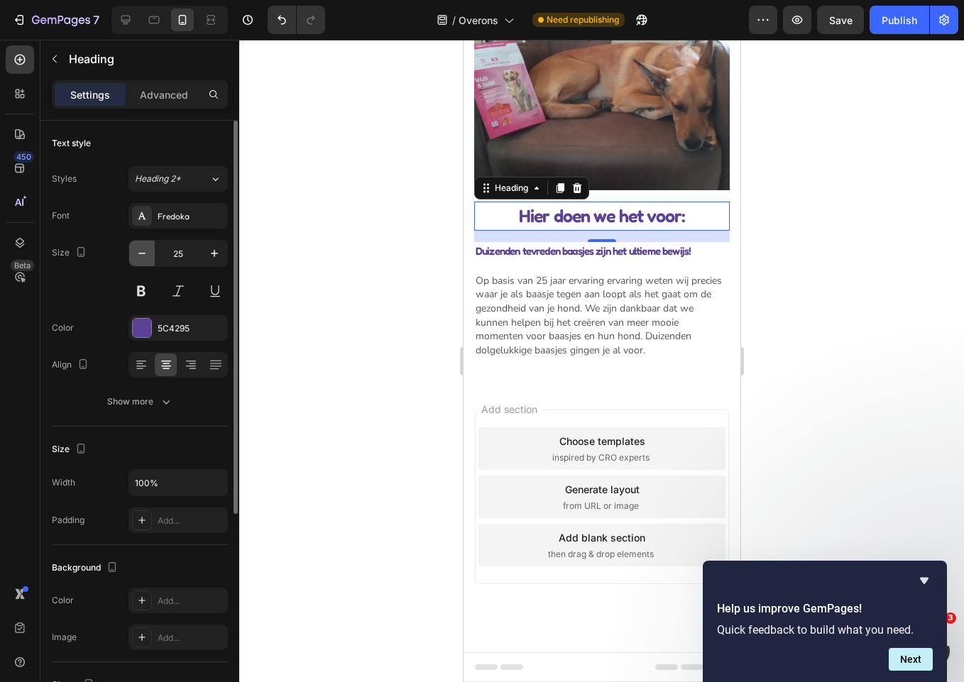
type input "24"
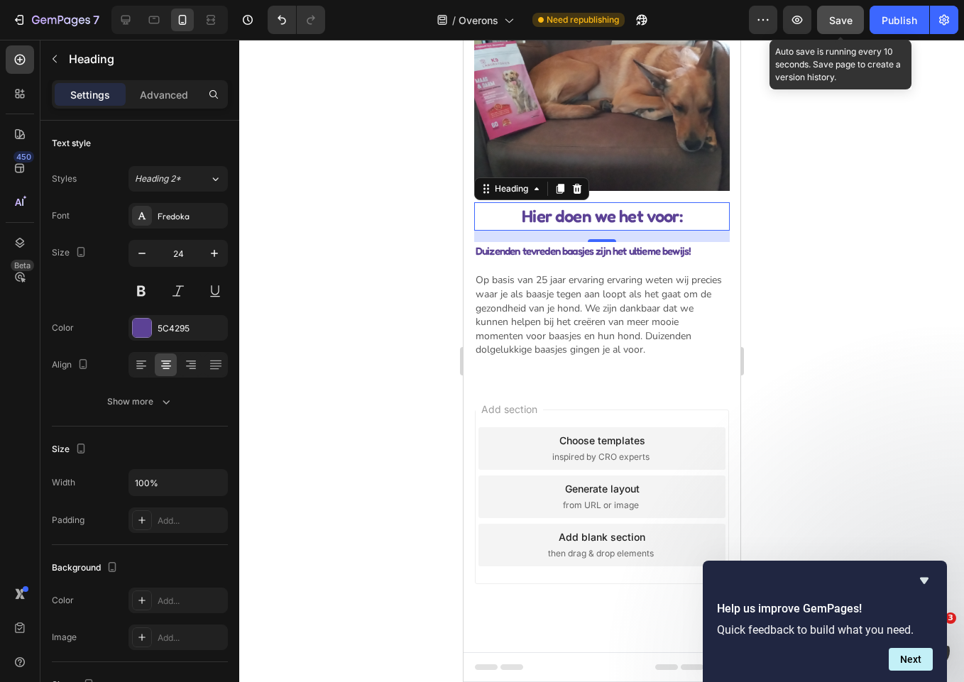
click at [843, 29] on button "Save" at bounding box center [840, 20] width 47 height 28
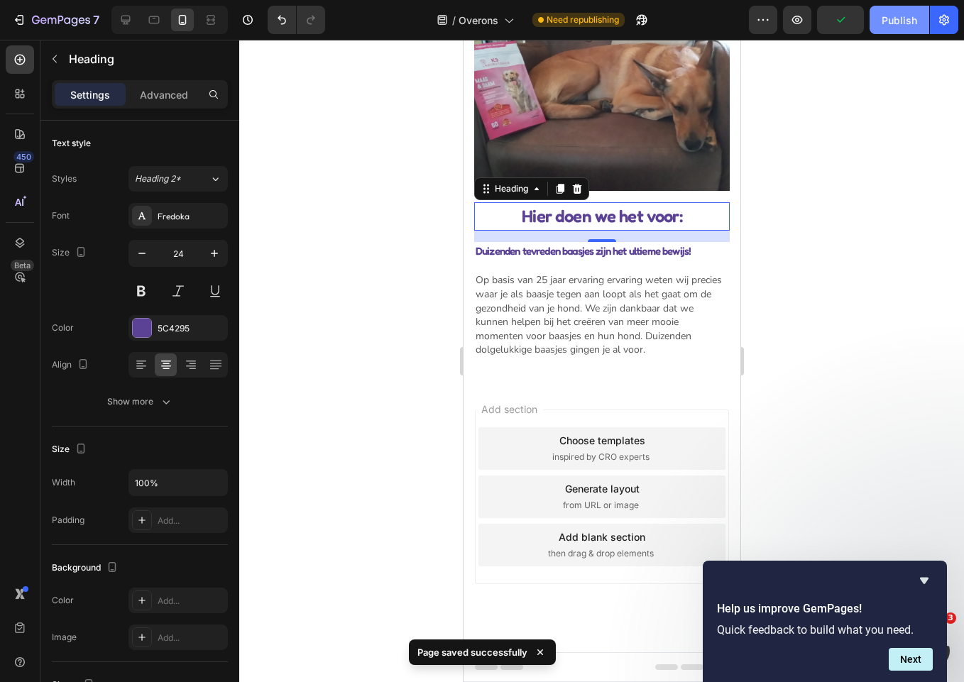
click at [906, 24] on div "Publish" at bounding box center [898, 20] width 35 height 15
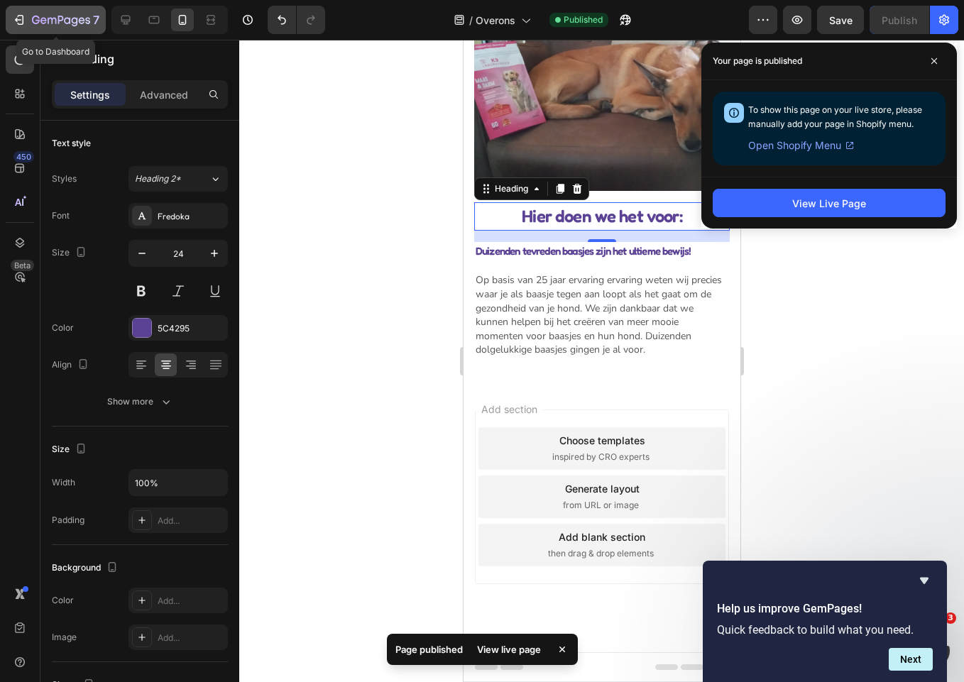
click at [17, 16] on icon "button" at bounding box center [19, 20] width 14 height 14
